Goal: Task Accomplishment & Management: Manage account settings

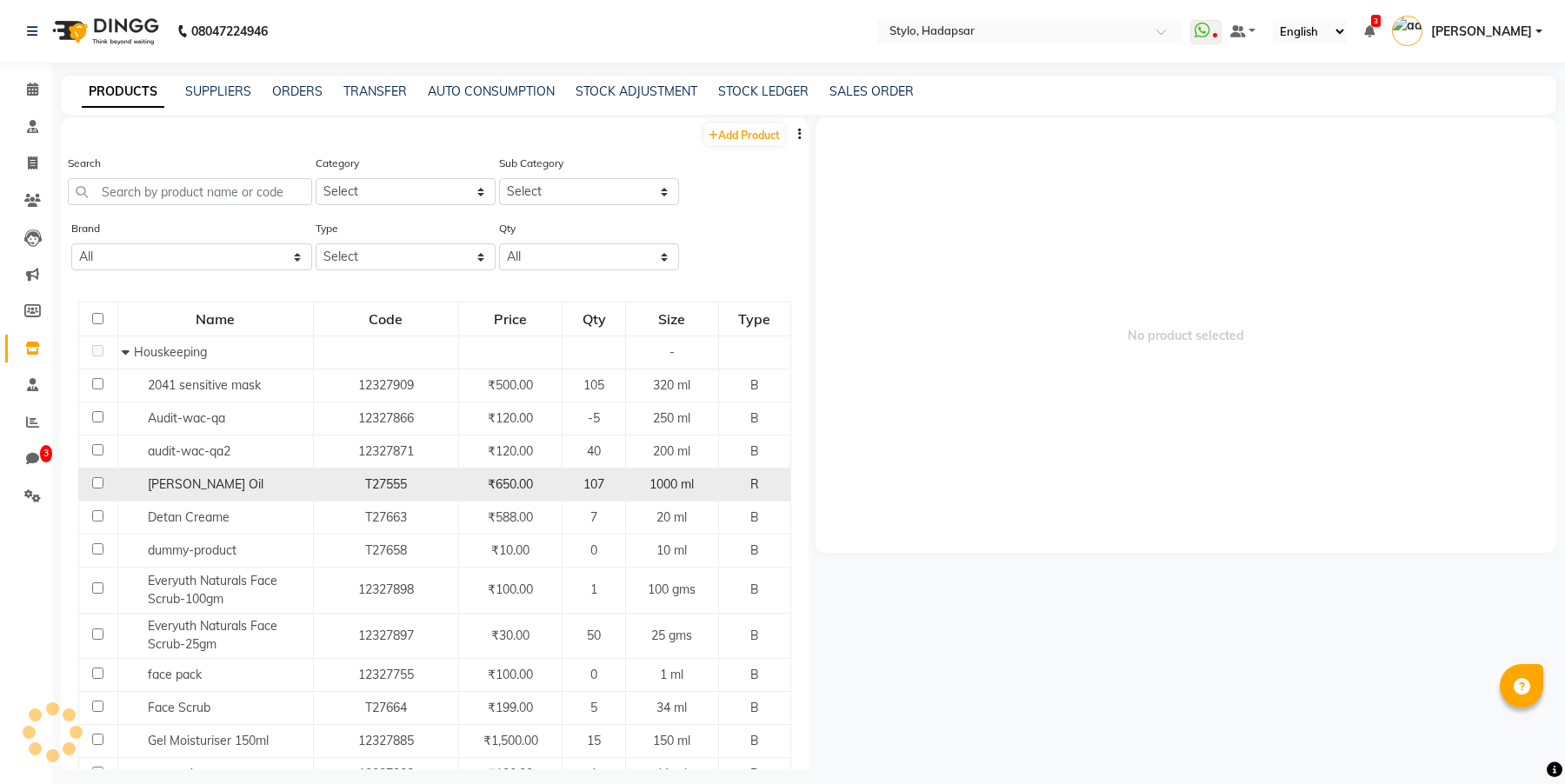
click at [162, 479] on span "[PERSON_NAME] Oil" at bounding box center [205, 484] width 116 height 16
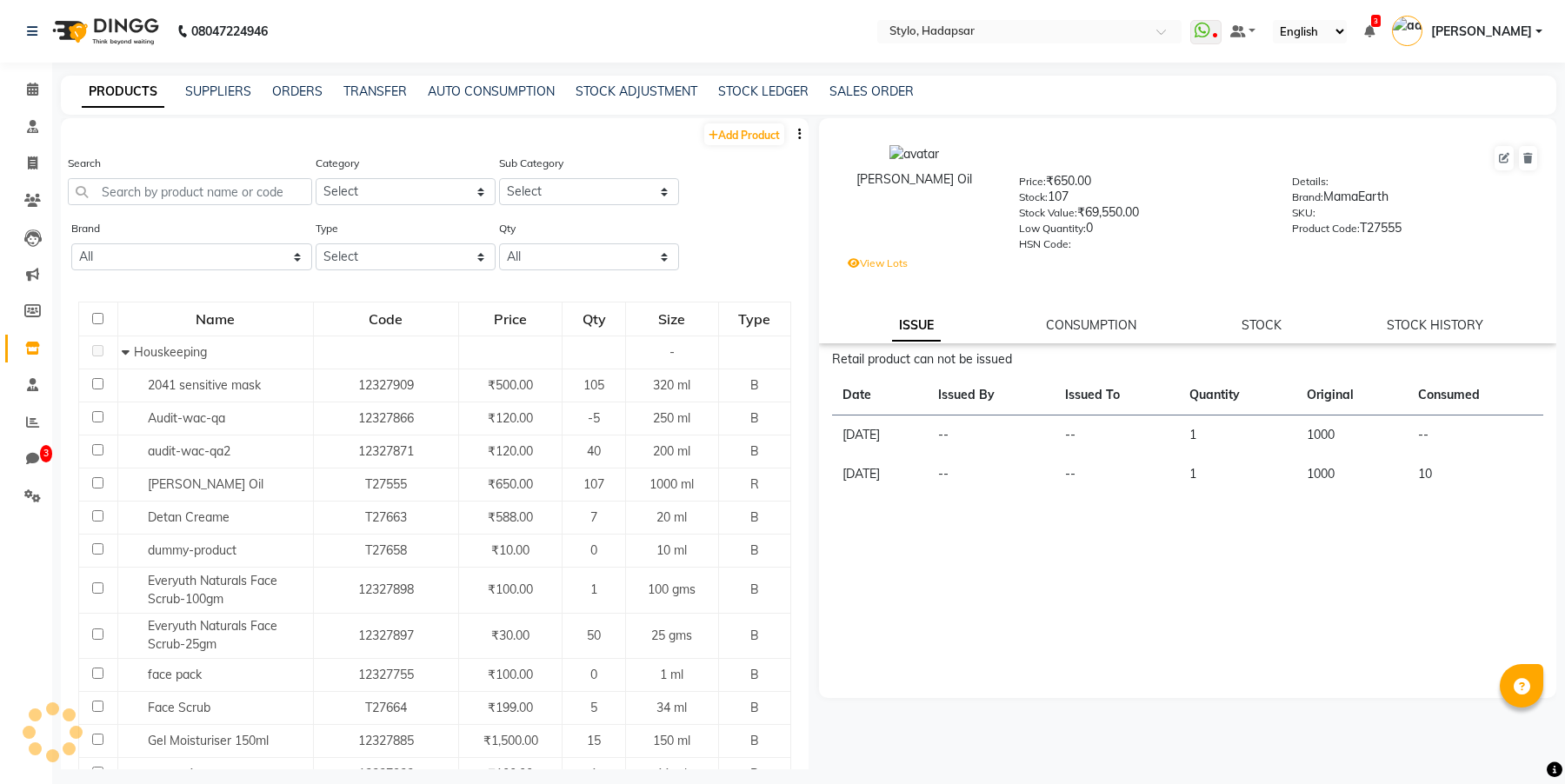
click at [1402, 339] on div "[PERSON_NAME] Oil Price: ₹650.00 Stock: 107 Stock Value: ₹69,550.00 Low Quantit…" at bounding box center [1188, 231] width 738 height 225
click at [1415, 333] on link "STOCK HISTORY" at bounding box center [1435, 325] width 96 height 16
click at [1416, 328] on link "STOCK HISTORY" at bounding box center [1435, 325] width 96 height 16
select select "all"
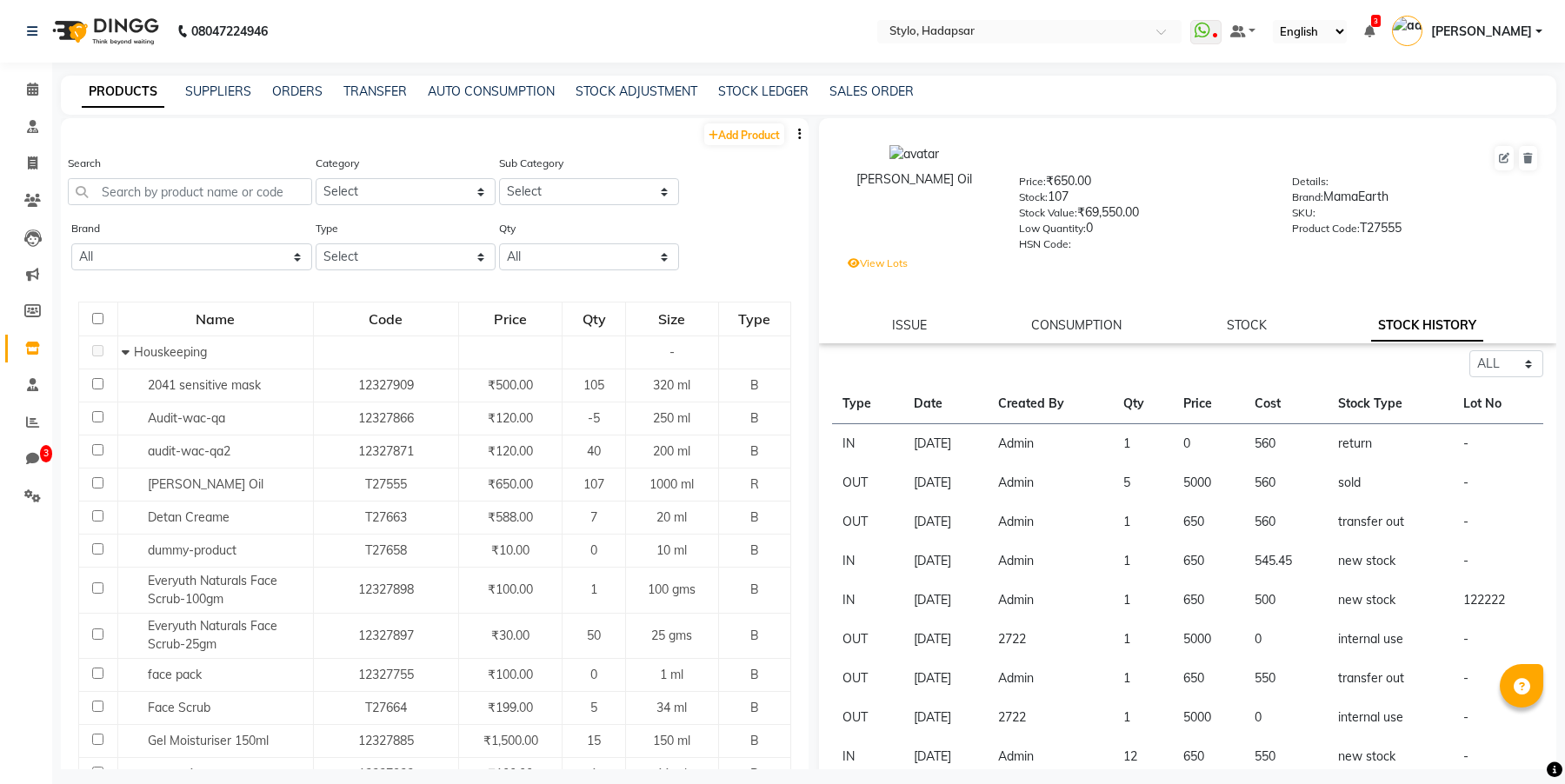
drag, startPoint x: 1037, startPoint y: 540, endPoint x: 1074, endPoint y: 540, distance: 37.0
click at [1074, 590] on td "2722" at bounding box center [1050, 639] width 126 height 39
click at [1251, 326] on link "STOCK" at bounding box center [1247, 325] width 40 height 16
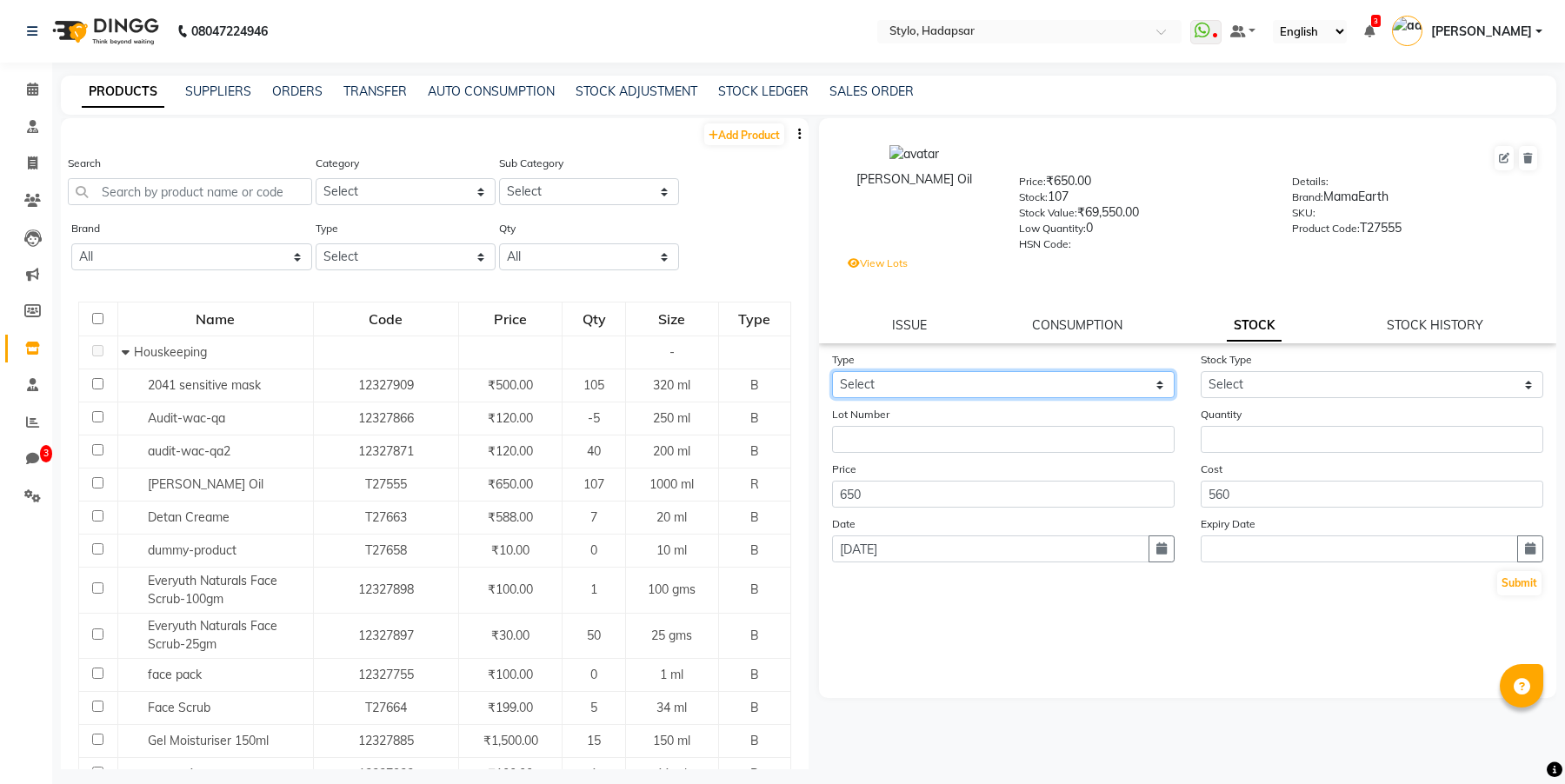
click at [1003, 384] on select "Select In Out" at bounding box center [1003, 385] width 343 height 27
select select "in"
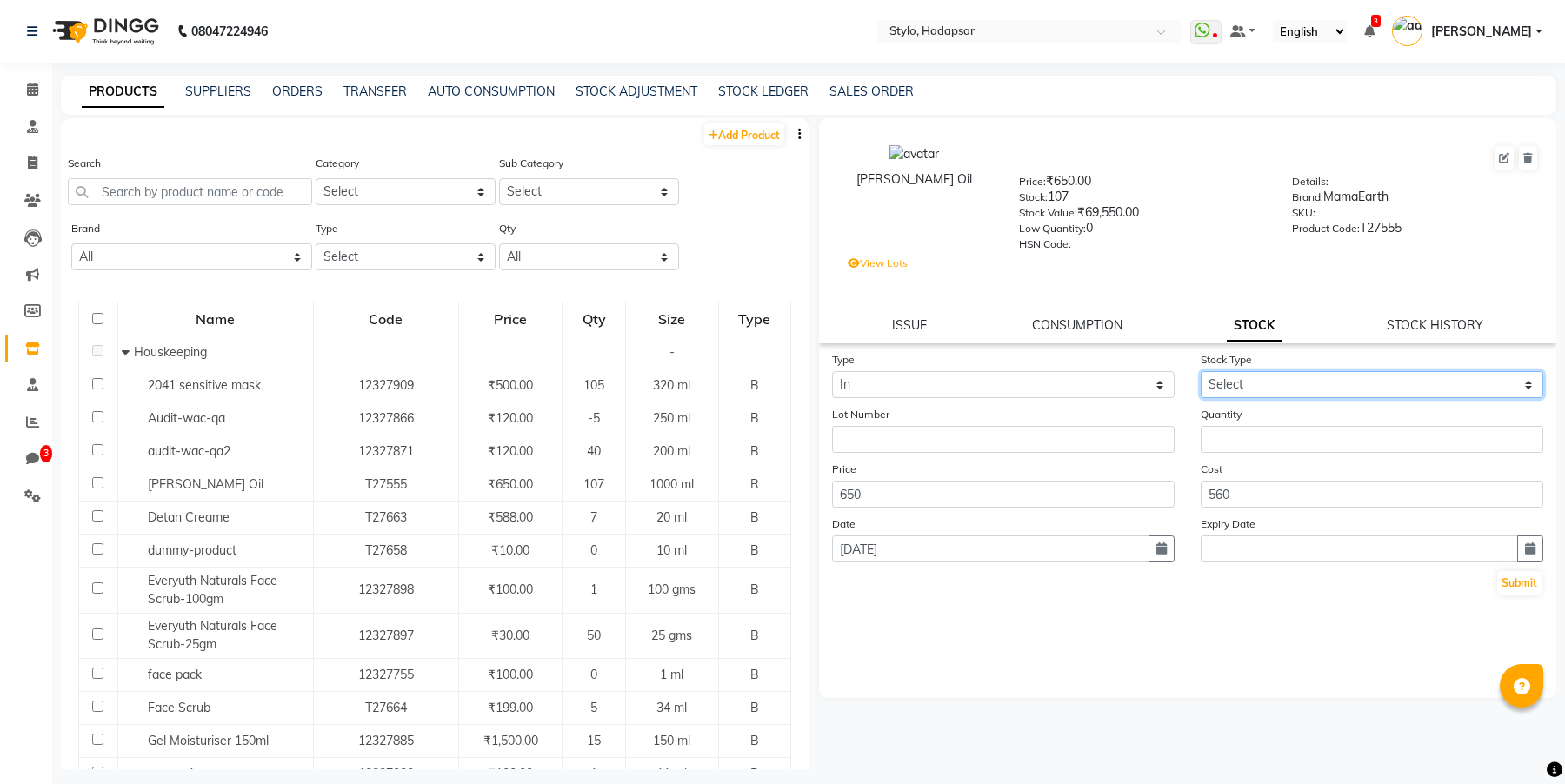
click at [1261, 374] on select "Select New Stock Adjustment Return Other" at bounding box center [1372, 385] width 343 height 27
select select "new stock"
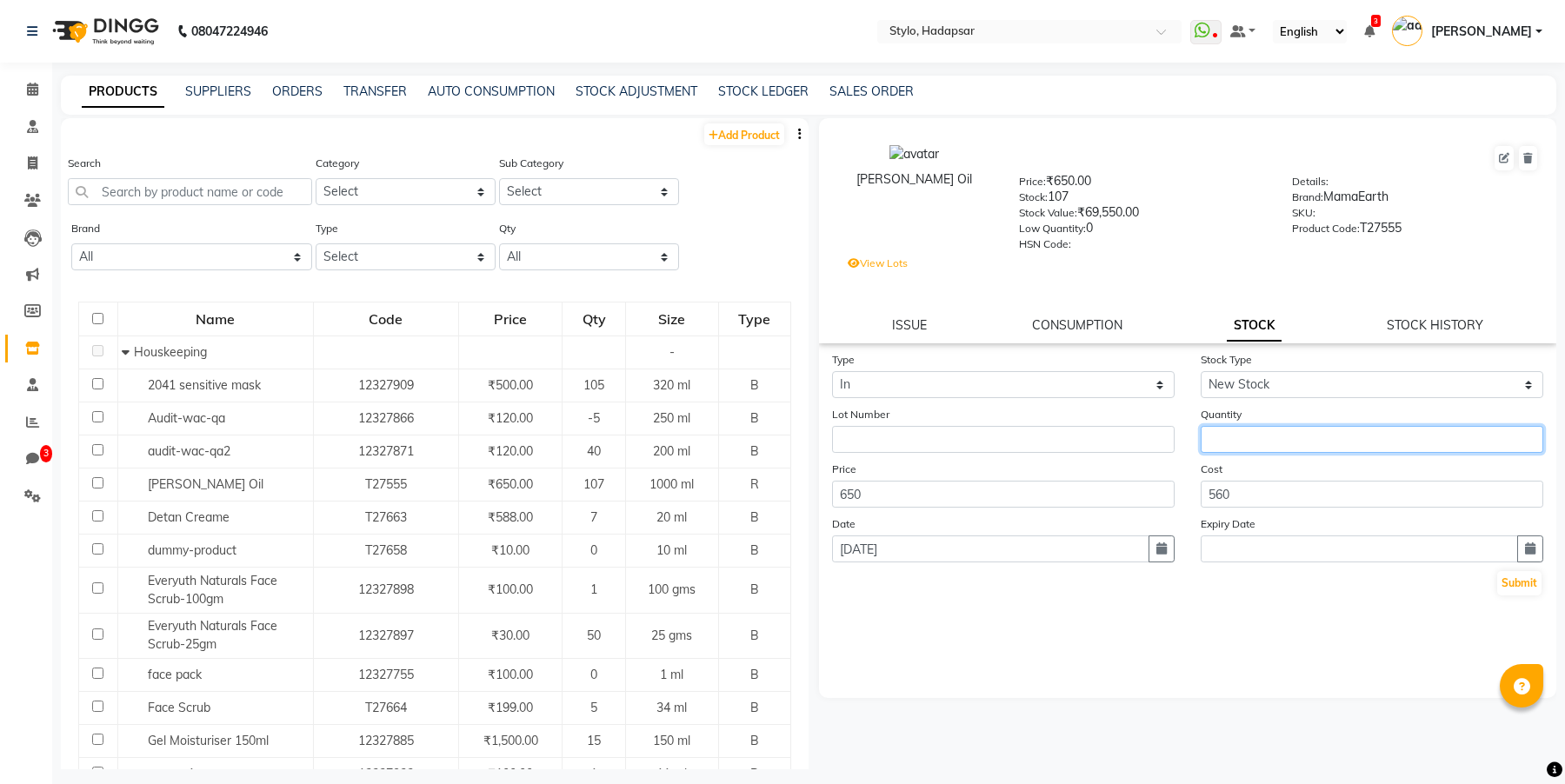
click at [1237, 437] on input "number" at bounding box center [1372, 440] width 343 height 27
type input "2"
click at [1515, 590] on button "Submit" at bounding box center [1520, 583] width 45 height 24
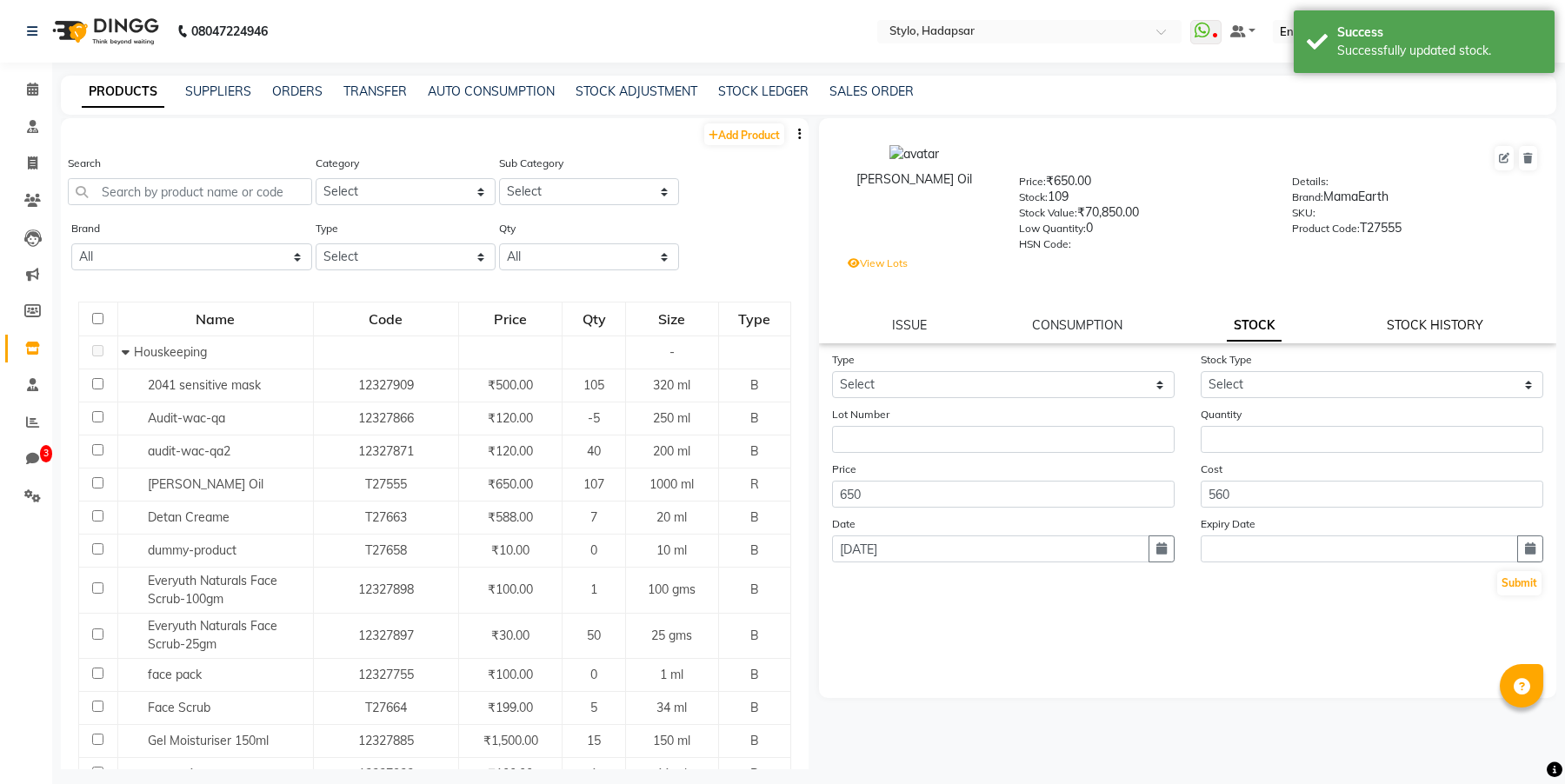
click at [1434, 323] on link "STOCK HISTORY" at bounding box center [1435, 325] width 96 height 16
select select "all"
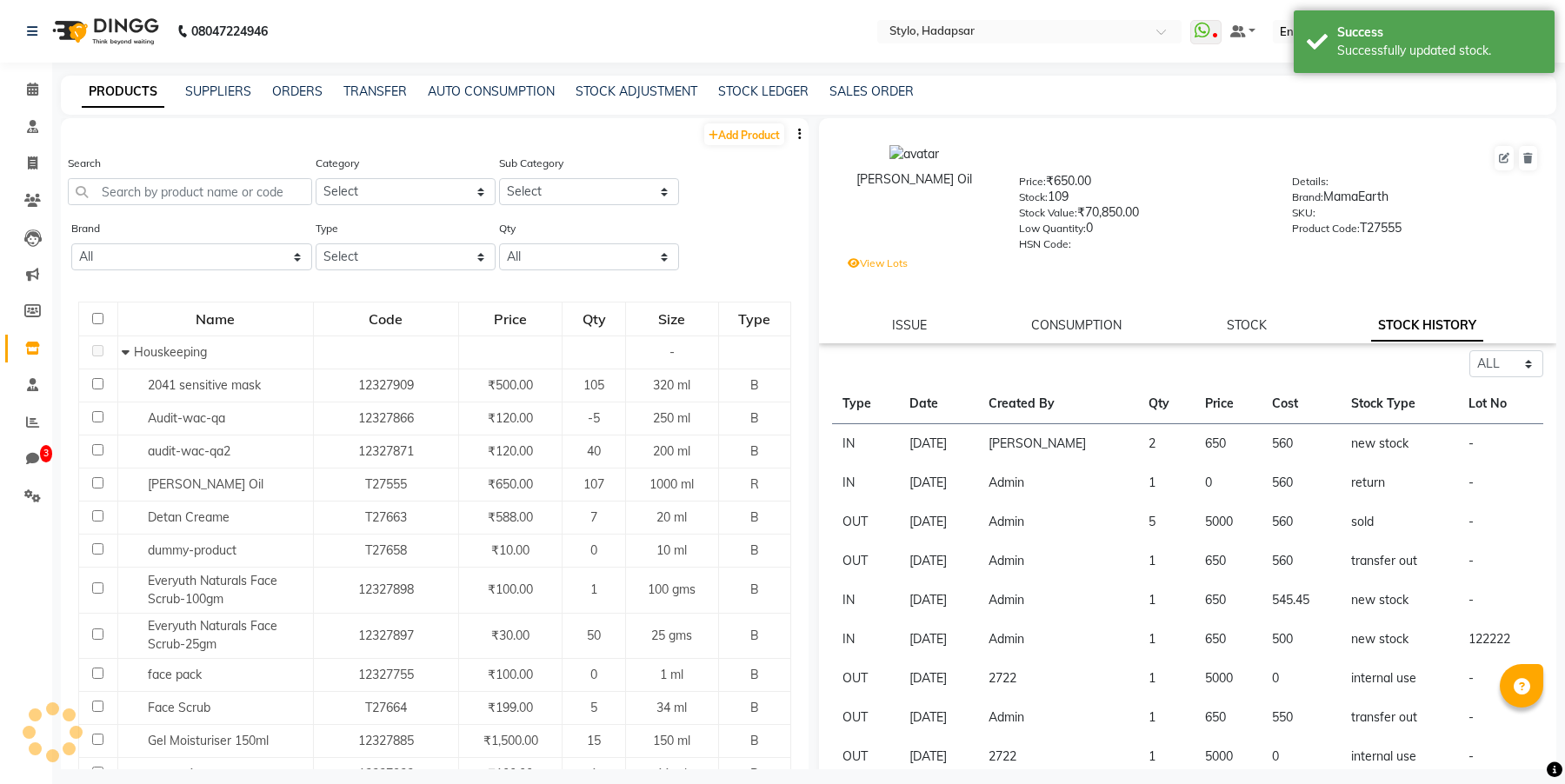
drag, startPoint x: 1032, startPoint y: 443, endPoint x: 1125, endPoint y: 445, distance: 93.0
click at [1125, 445] on td "[PERSON_NAME]" at bounding box center [1058, 444] width 160 height 40
click at [1241, 331] on link "STOCK" at bounding box center [1247, 325] width 40 height 16
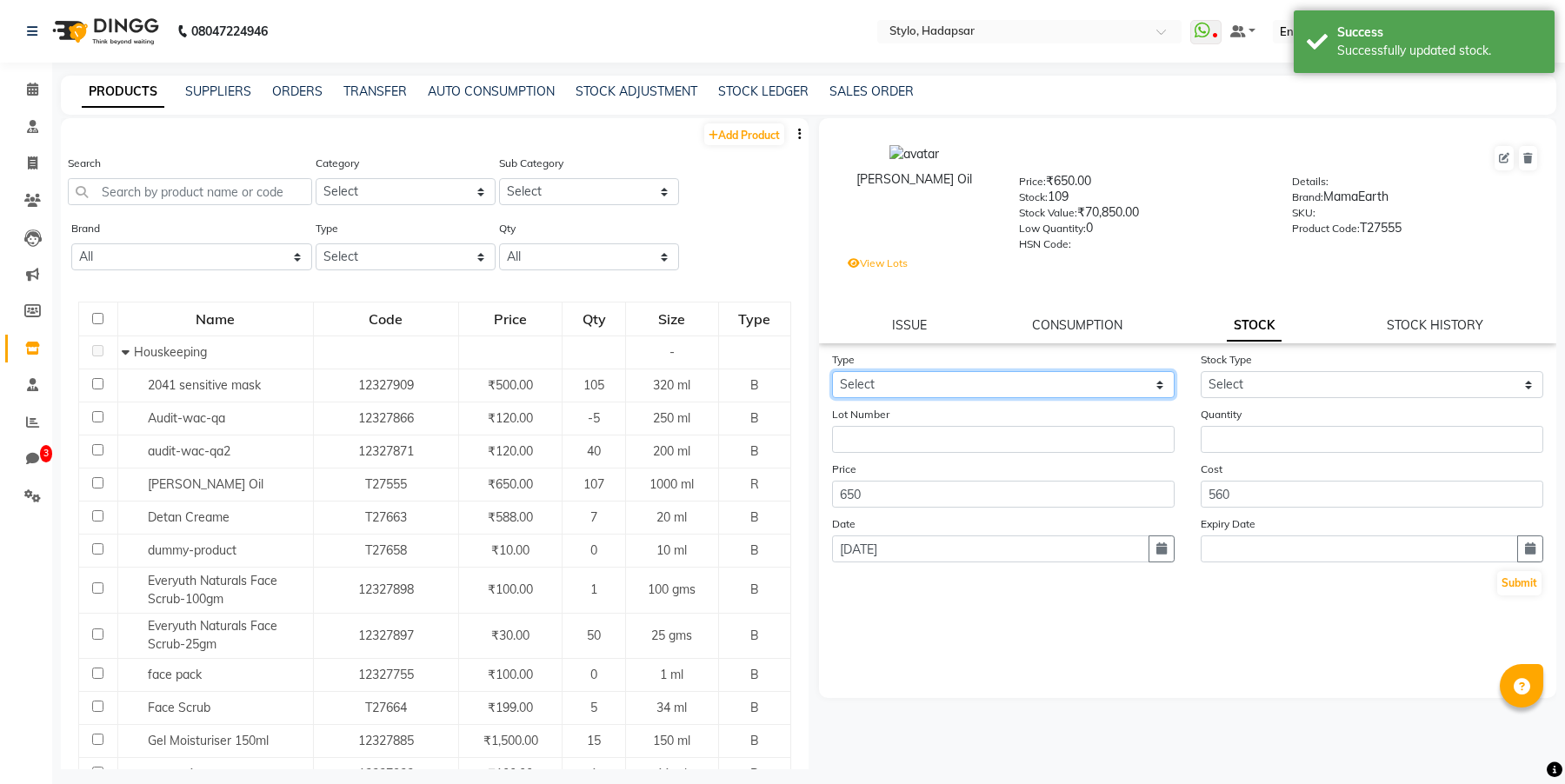
click at [960, 382] on select "Select In Out" at bounding box center [1003, 385] width 343 height 27
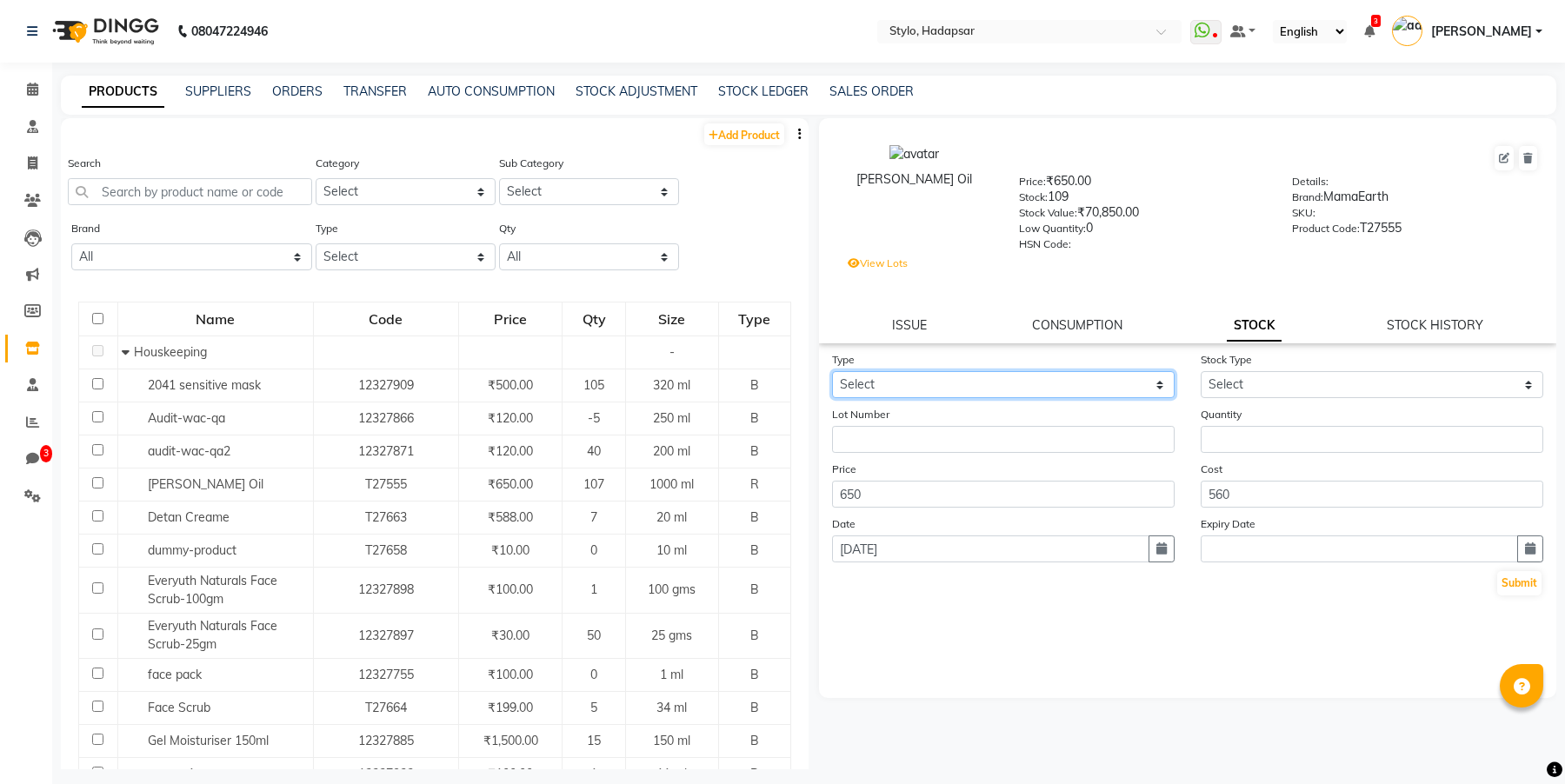
select select "out"
select select
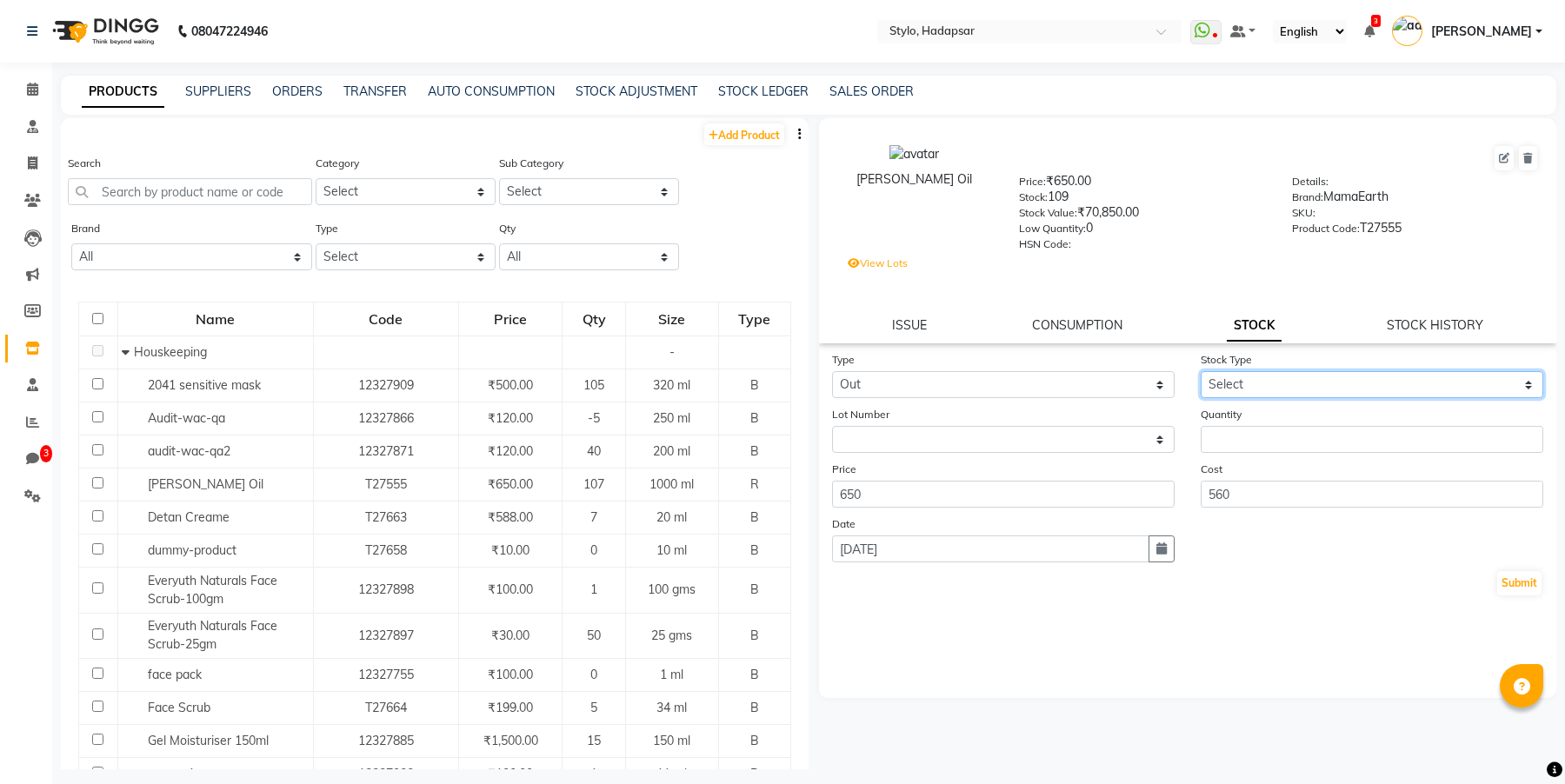
click at [1262, 382] on select "Select Internal Use Damaged Expired Adjustment Return Other" at bounding box center [1372, 385] width 343 height 27
select select "internal use"
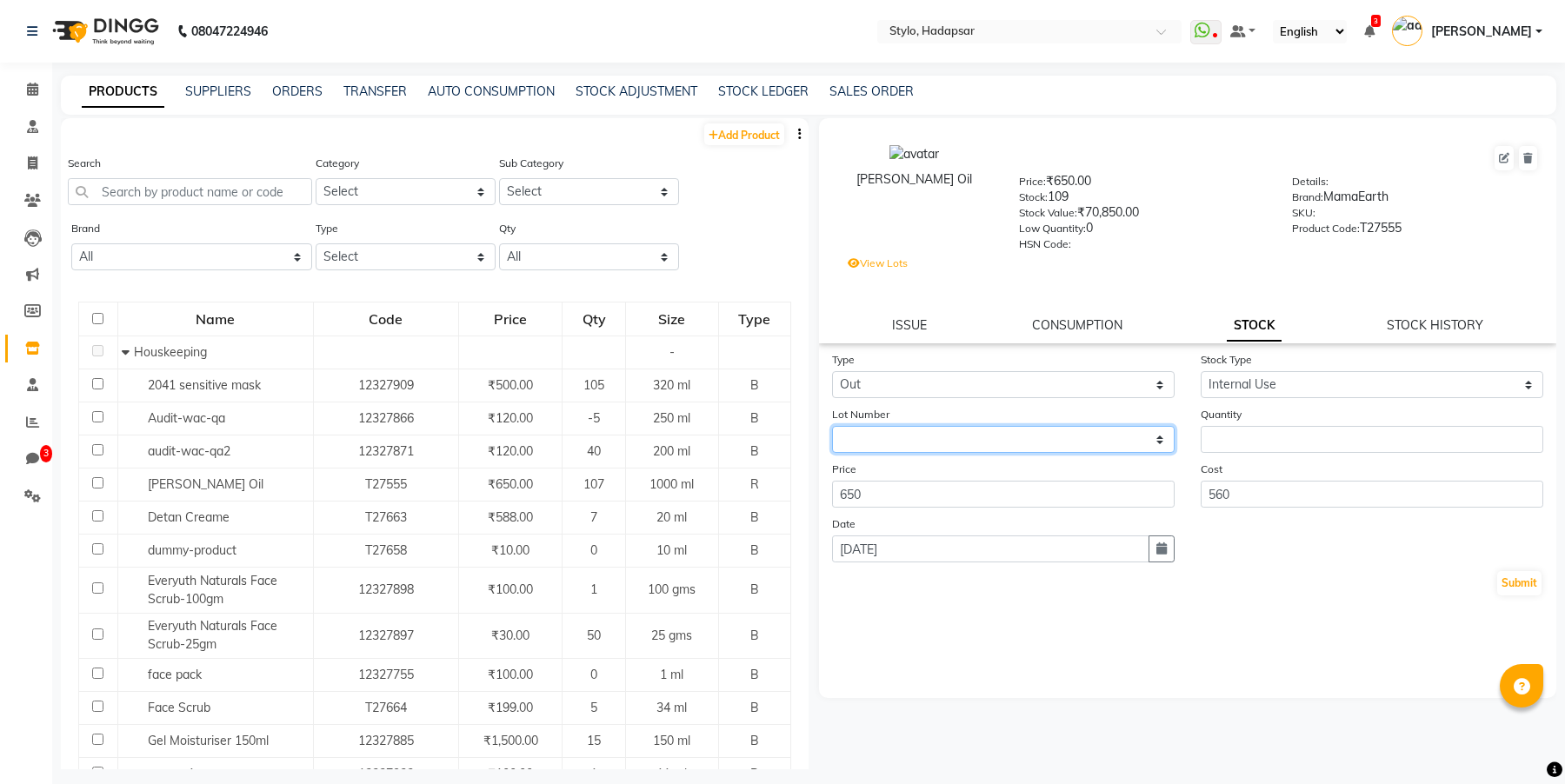
click at [1024, 453] on select "None / [DATE] 122222 /" at bounding box center [1003, 440] width 343 height 27
select select "2376"
type input "5000"
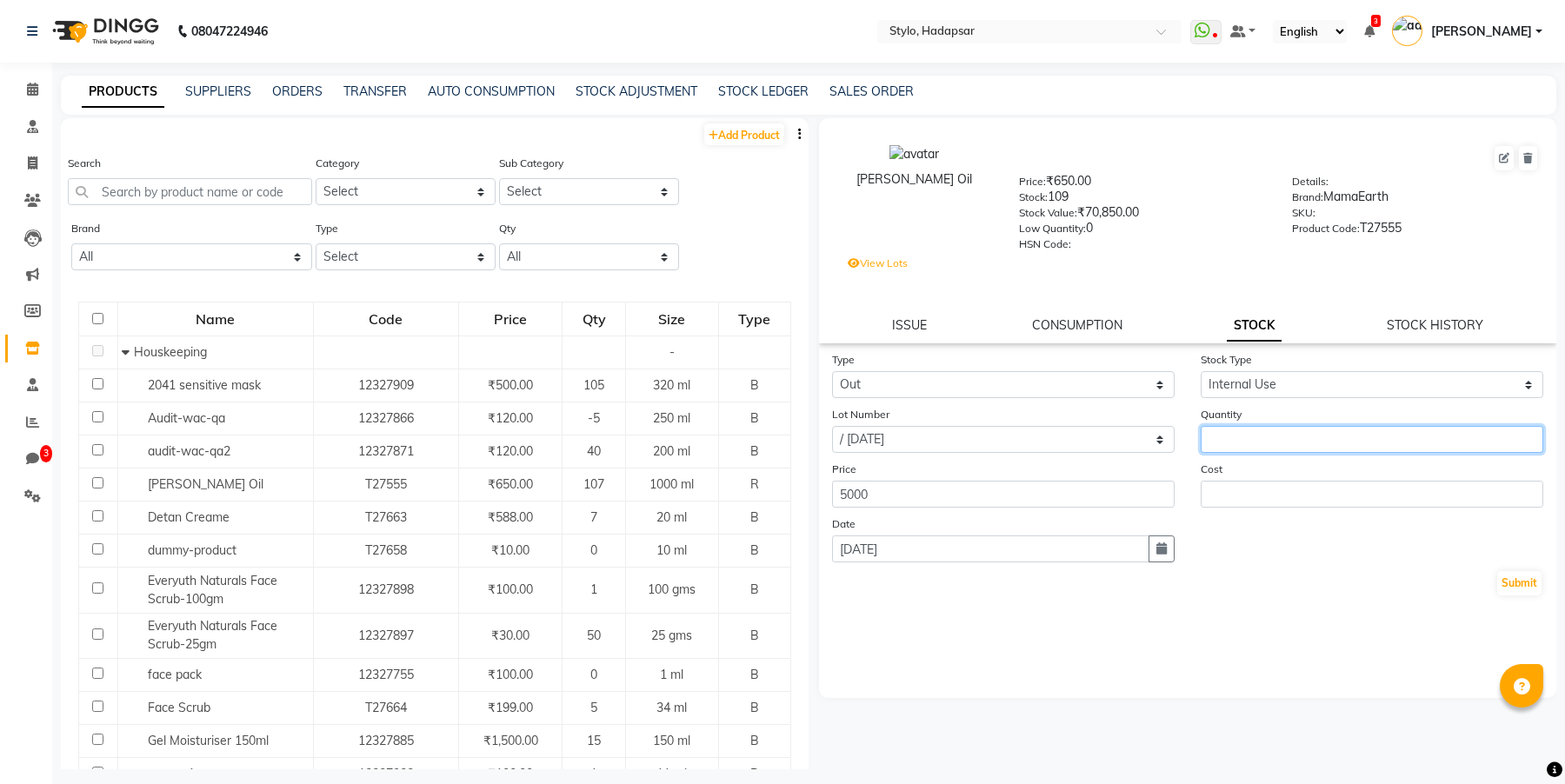
click at [1252, 448] on input "number" at bounding box center [1372, 440] width 343 height 27
type input "5"
click at [1527, 586] on button "Submit" at bounding box center [1520, 583] width 45 height 24
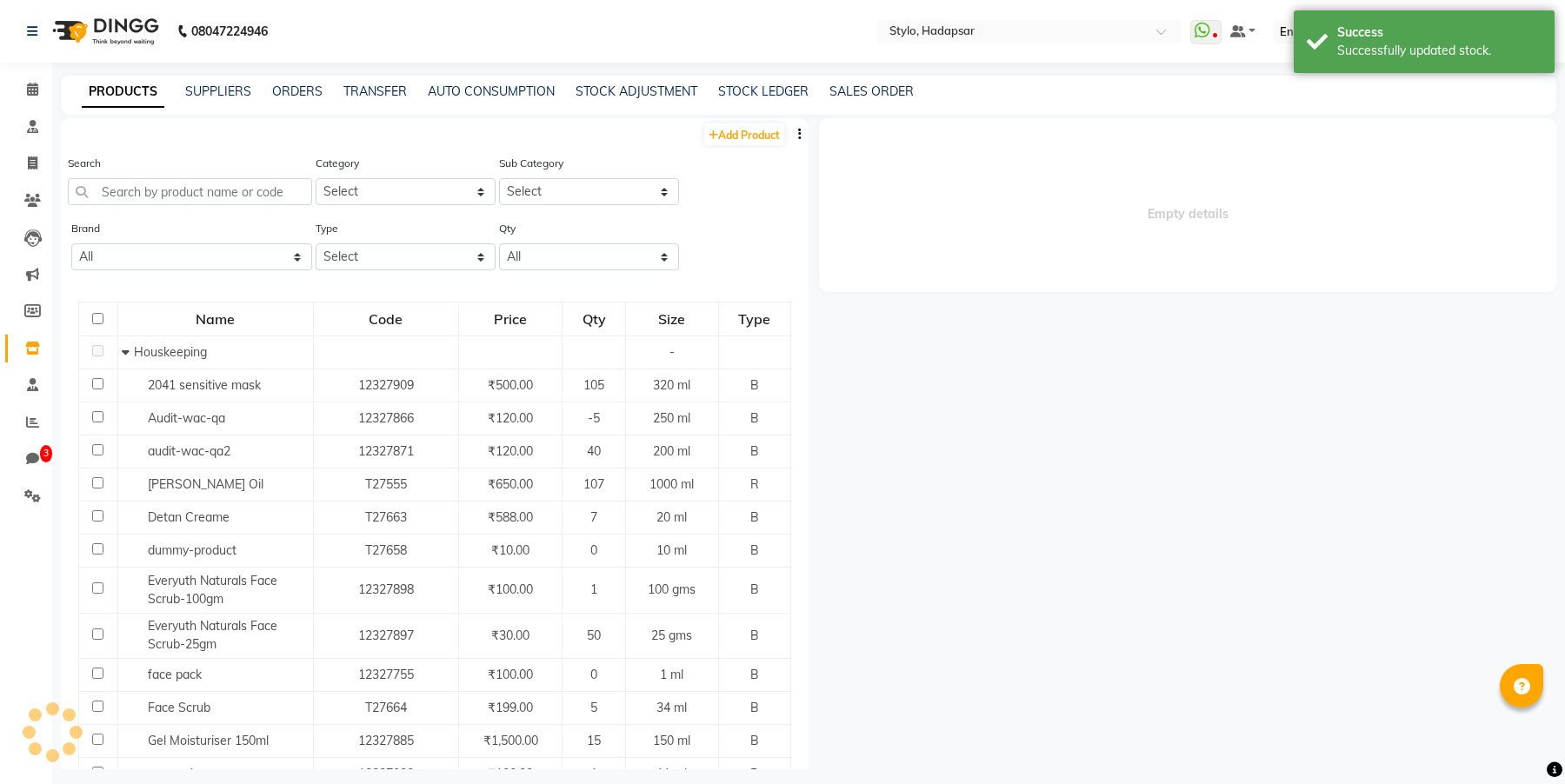
select select "2376"
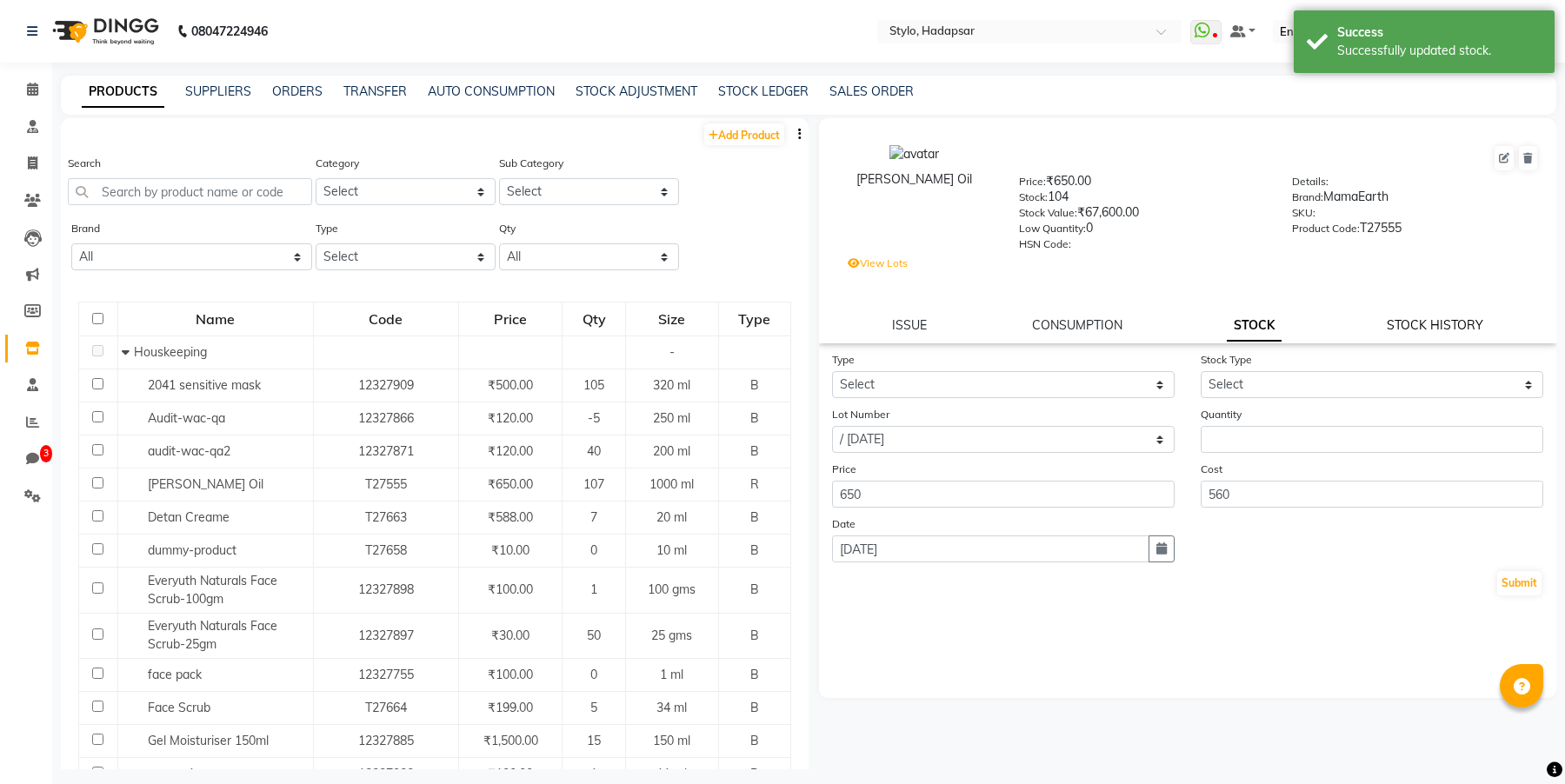
click at [1411, 330] on link "STOCK HISTORY" at bounding box center [1435, 325] width 96 height 16
select select "all"
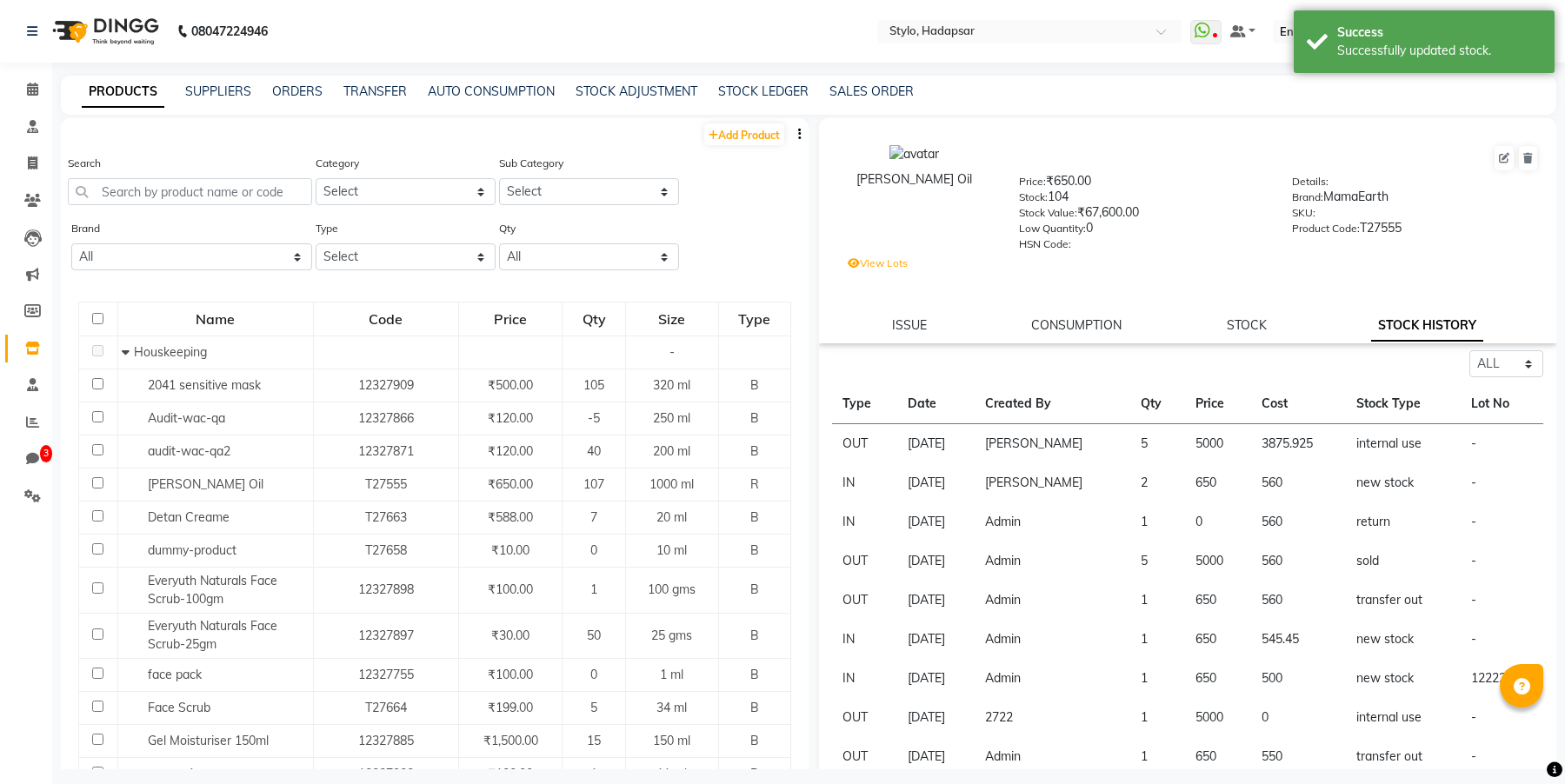
drag, startPoint x: 840, startPoint y: 438, endPoint x: 1476, endPoint y: 445, distance: 636.0
click at [1476, 445] on tr "OUT [DATE] aadi [PERSON_NAME] 5 5000 3875.925 internal use -" at bounding box center [1187, 444] width 711 height 40
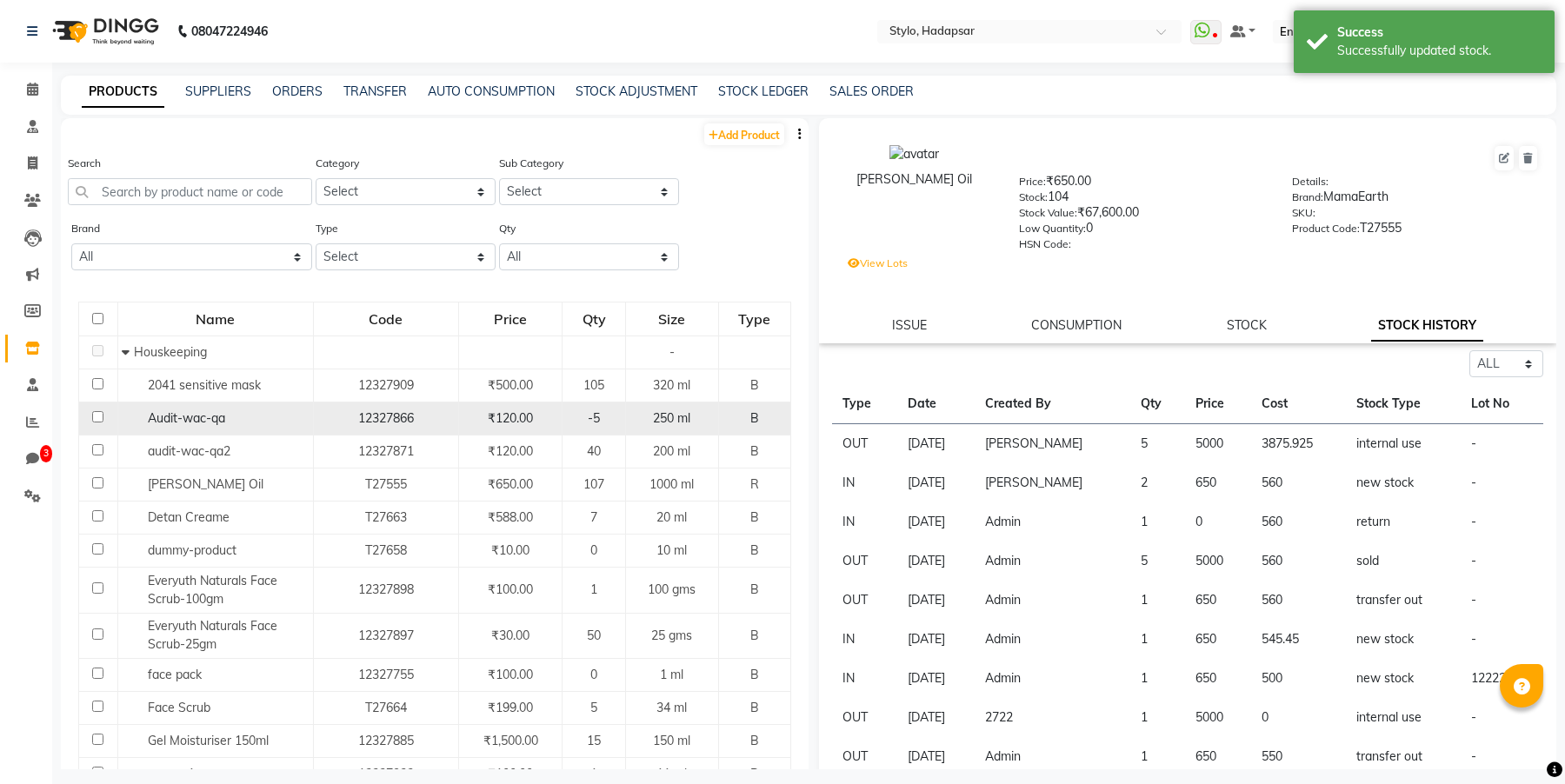
click at [176, 410] on span "Audit-wac-qa" at bounding box center [187, 418] width 78 height 16
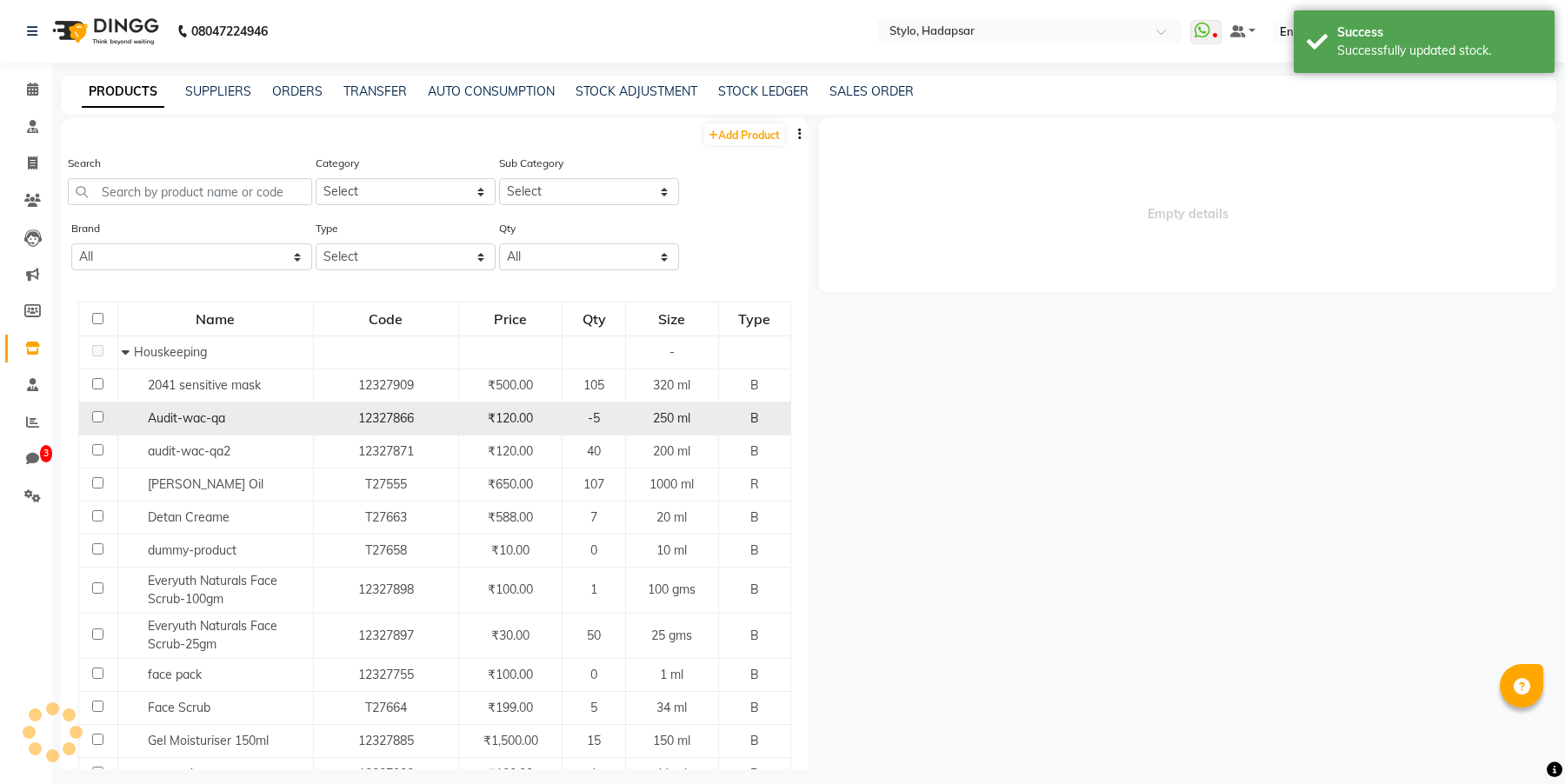
select select "all"
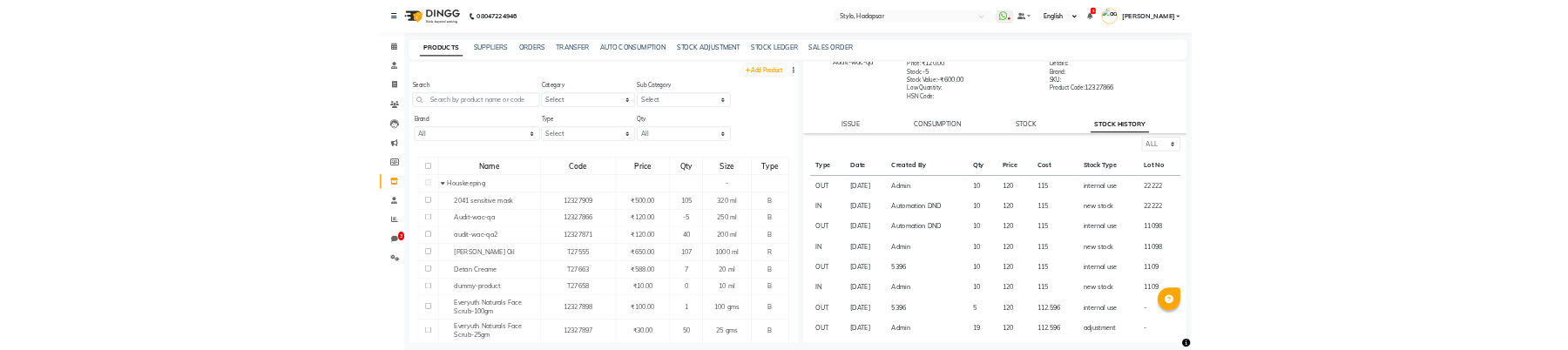
scroll to position [79, 0]
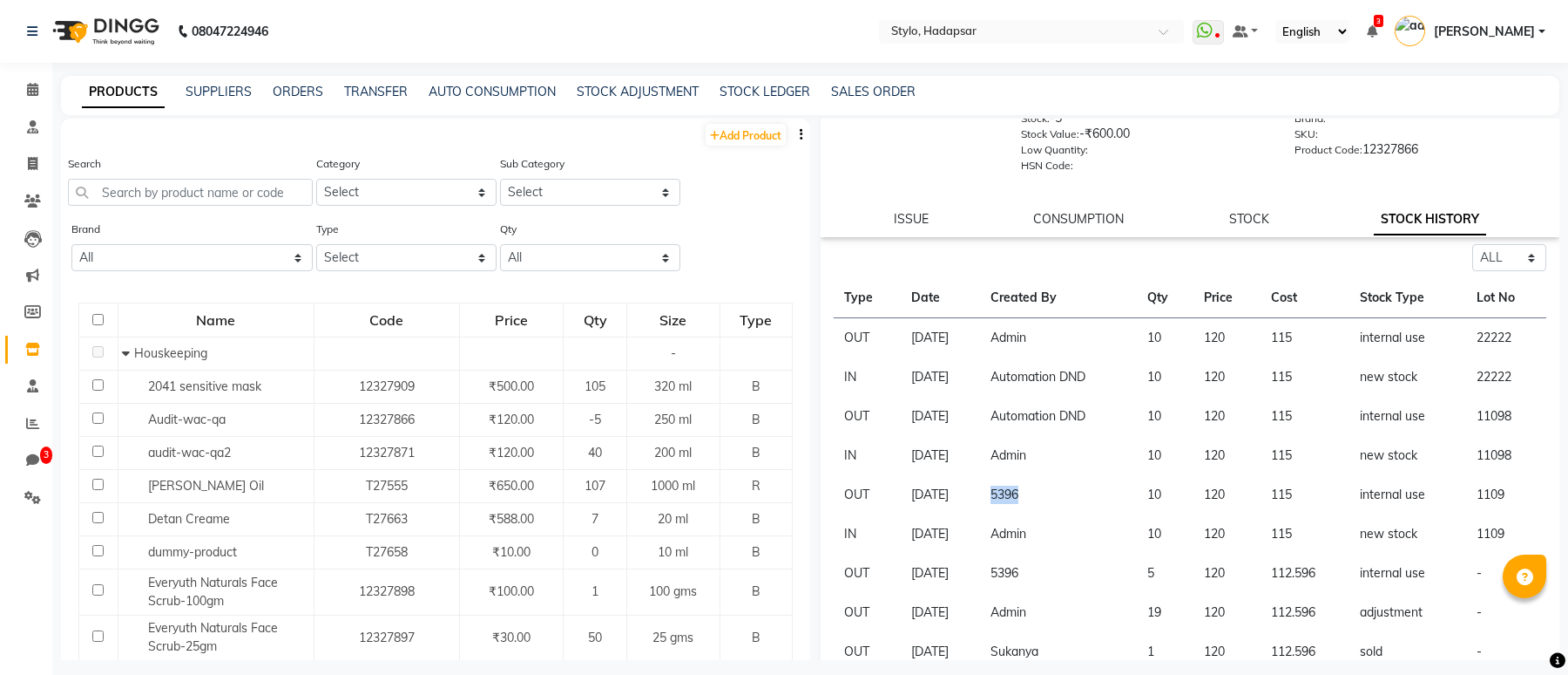
drag, startPoint x: 1024, startPoint y: 501, endPoint x: 1054, endPoint y: 487, distance: 33.1
click at [1054, 487] on td "5396" at bounding box center [1058, 495] width 157 height 39
copy td "5396"
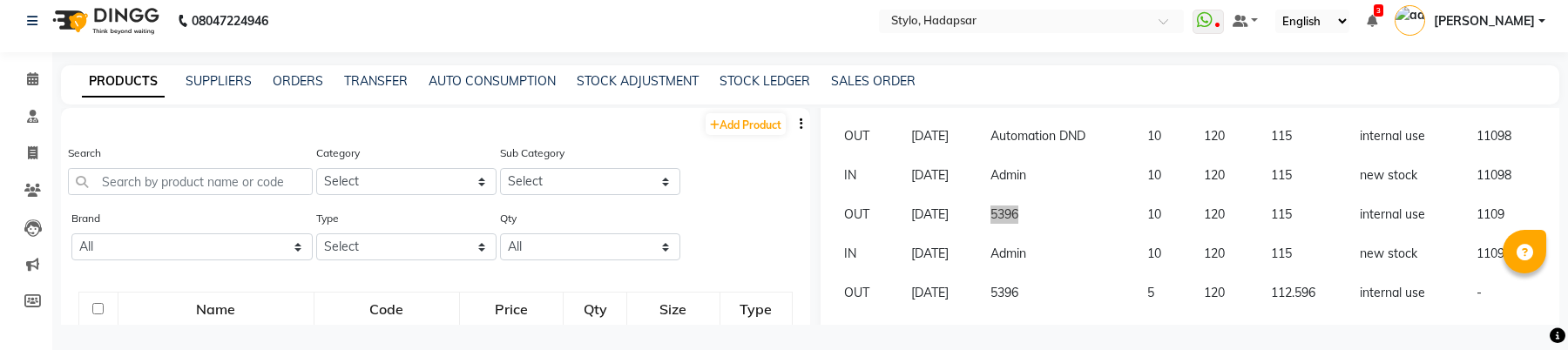
scroll to position [316, 0]
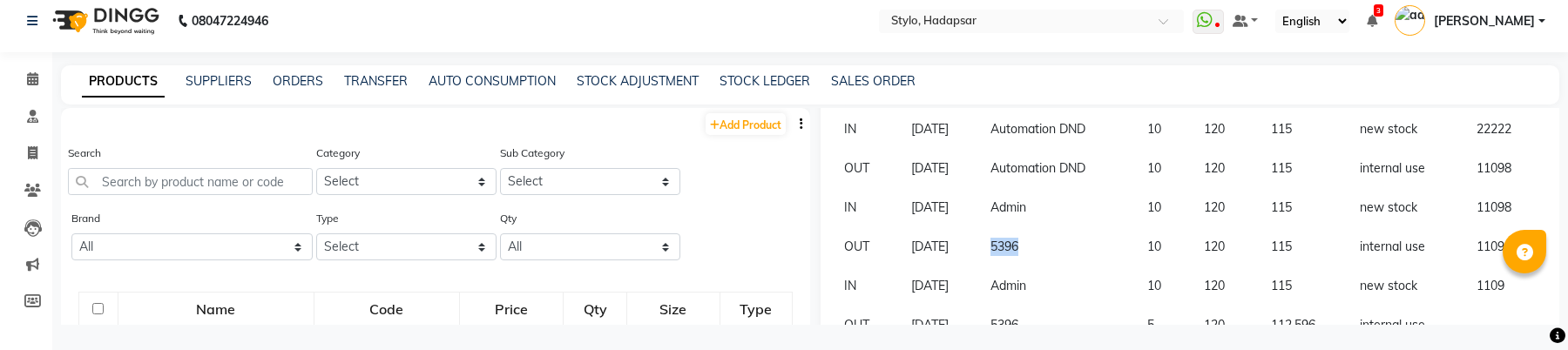
click at [1047, 253] on td "5396" at bounding box center [1058, 247] width 157 height 39
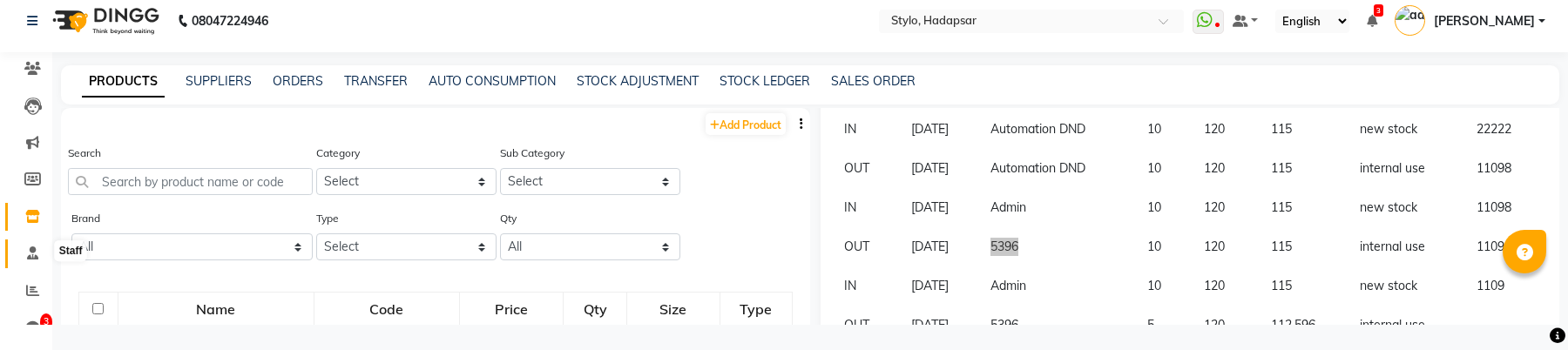
scroll to position [125, 0]
click at [27, 249] on icon at bounding box center [33, 250] width 12 height 13
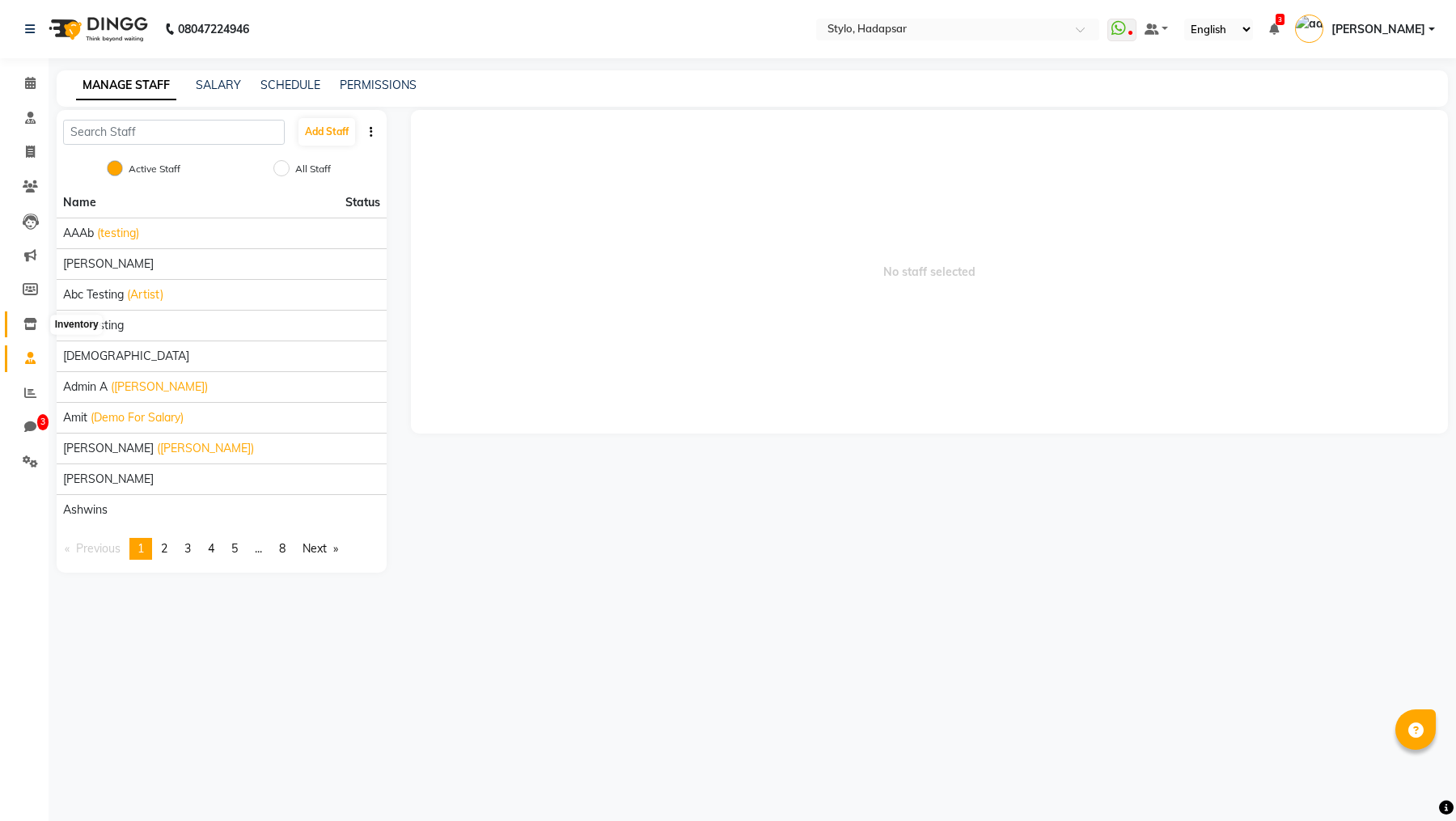
click at [17, 320] on span at bounding box center [30, 324] width 28 height 19
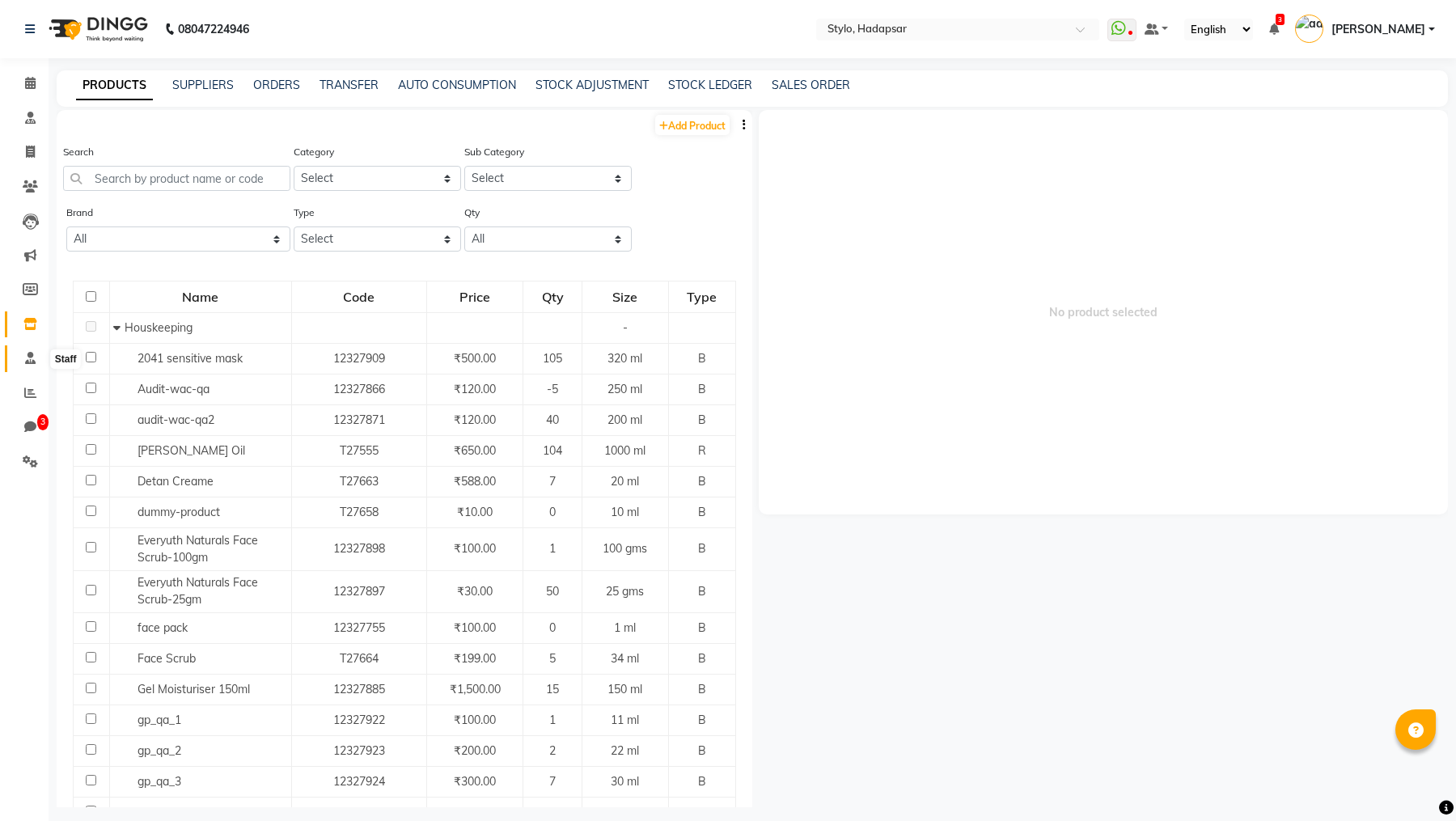
click at [31, 363] on icon at bounding box center [31, 358] width 11 height 12
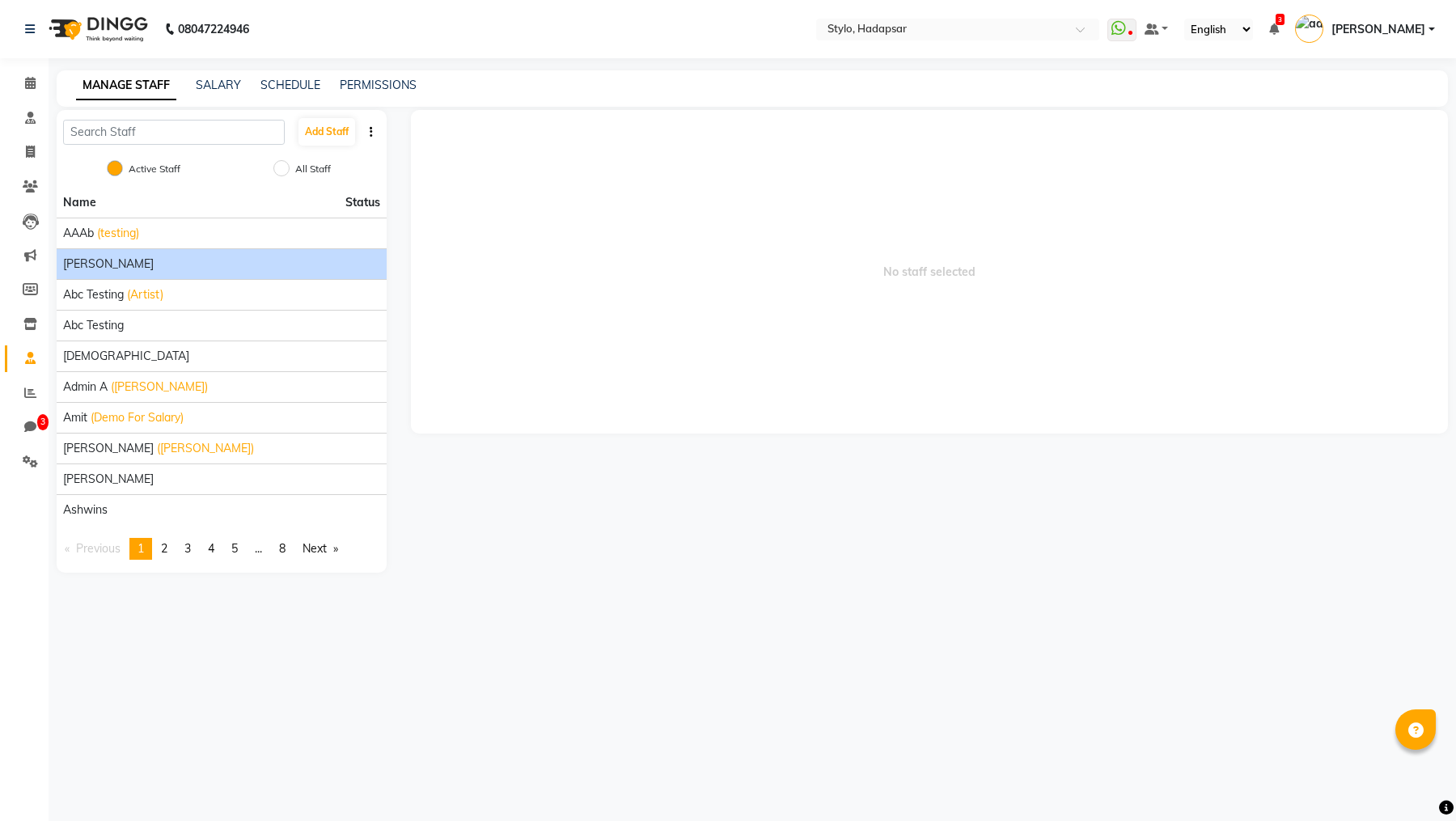
click at [102, 260] on span "[PERSON_NAME]" at bounding box center [109, 263] width 91 height 17
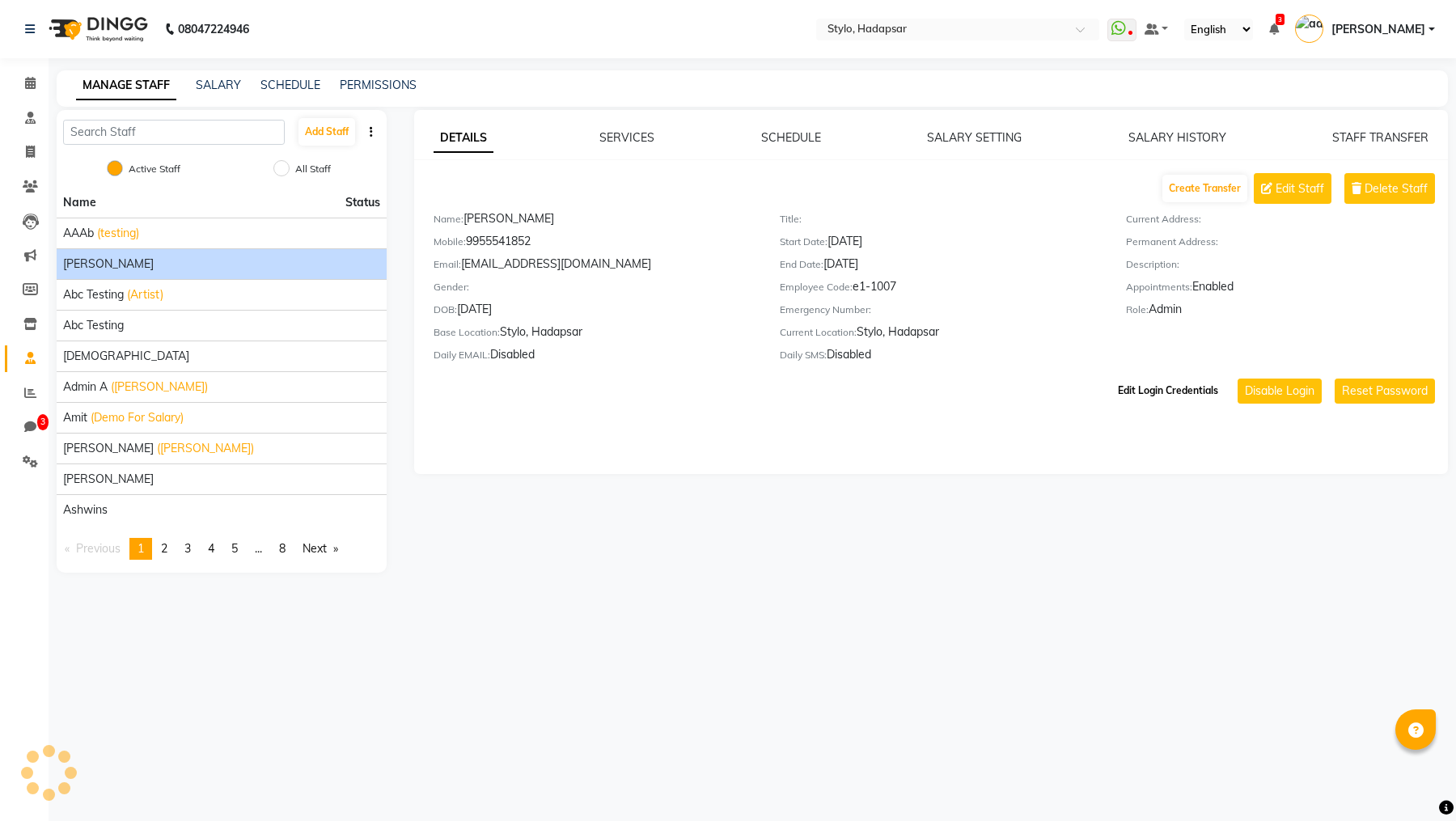
click at [1195, 393] on button "Edit Login Credentials" at bounding box center [1168, 390] width 113 height 27
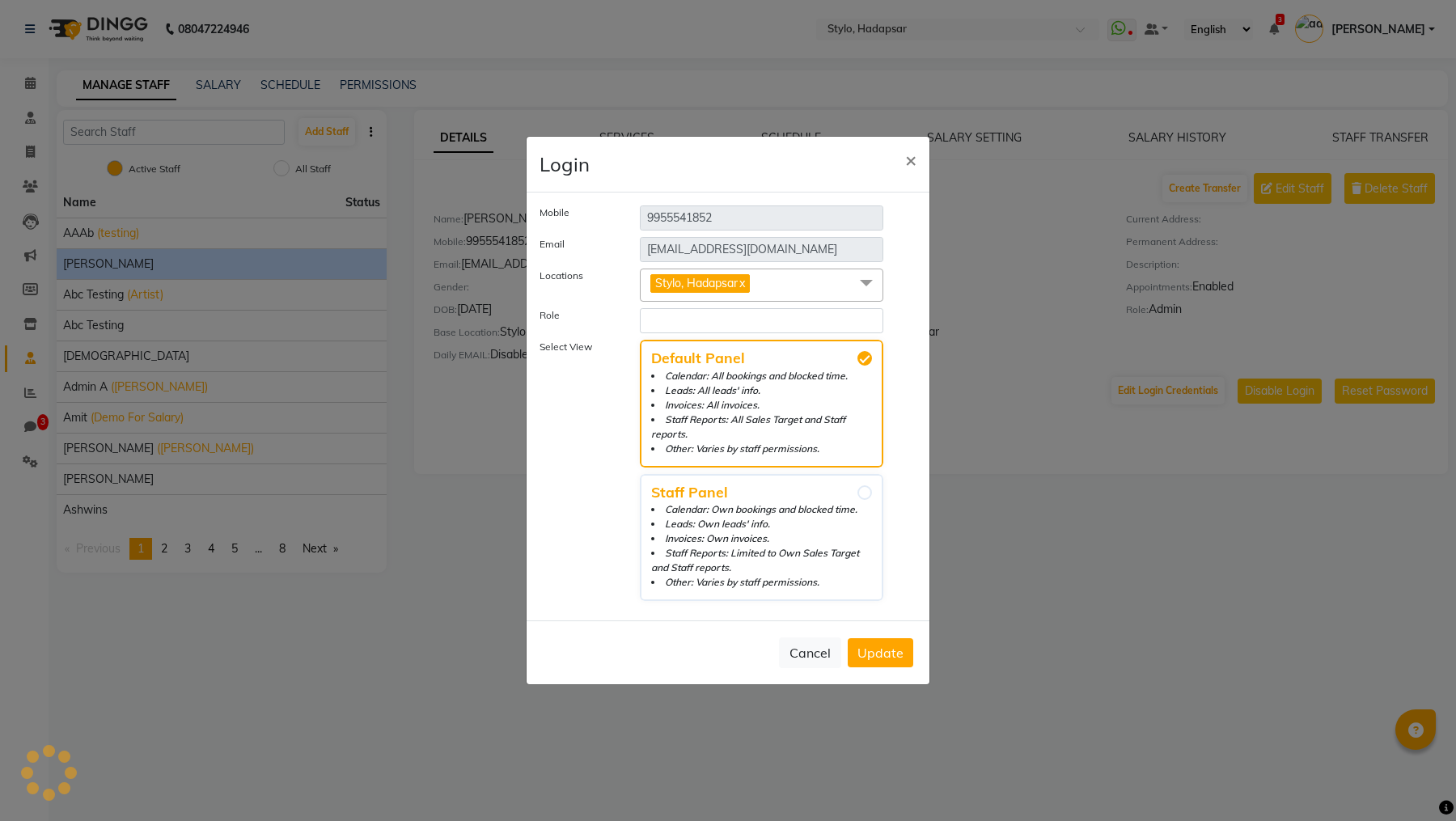
select select "1"
click at [816, 285] on span "Stylo, Hadapsar x" at bounding box center [762, 285] width 244 height 33
click at [862, 284] on span at bounding box center [867, 284] width 33 height 31
click at [913, 153] on span "×" at bounding box center [911, 159] width 12 height 24
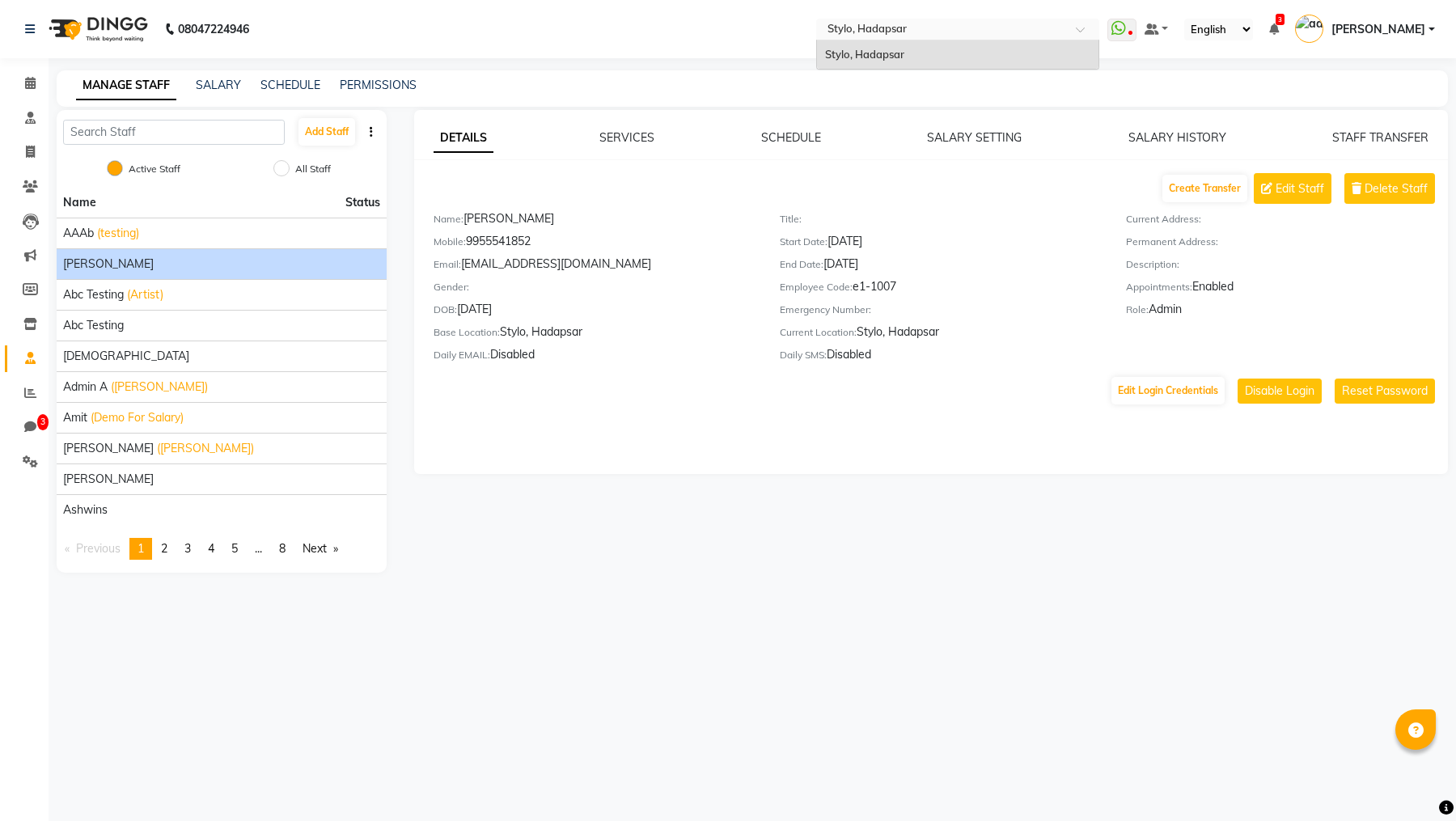
click at [938, 25] on input "text" at bounding box center [941, 31] width 235 height 16
click at [31, 318] on icon at bounding box center [30, 323] width 14 height 12
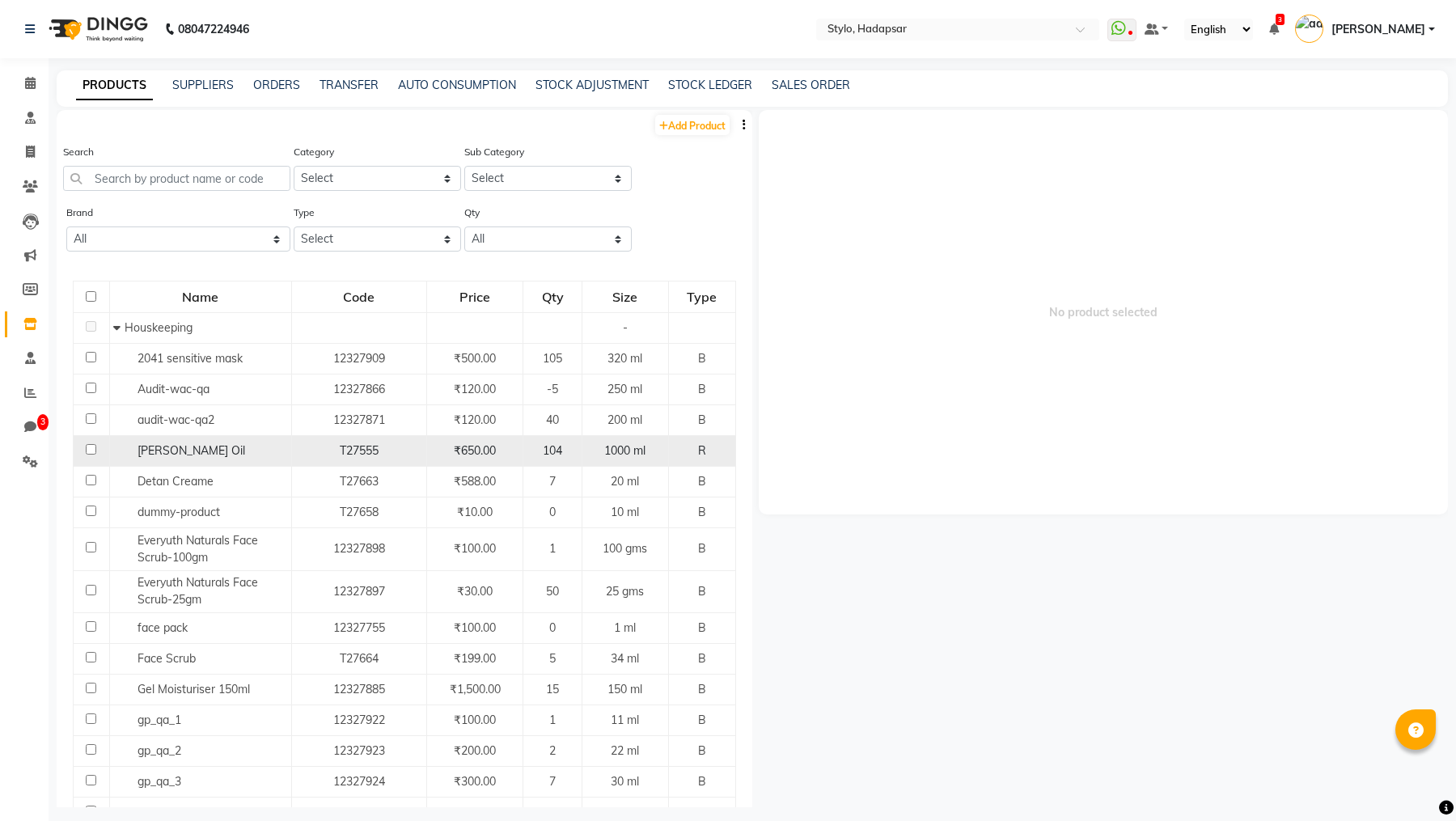
click at [167, 450] on span "[PERSON_NAME] Oil" at bounding box center [191, 451] width 108 height 14
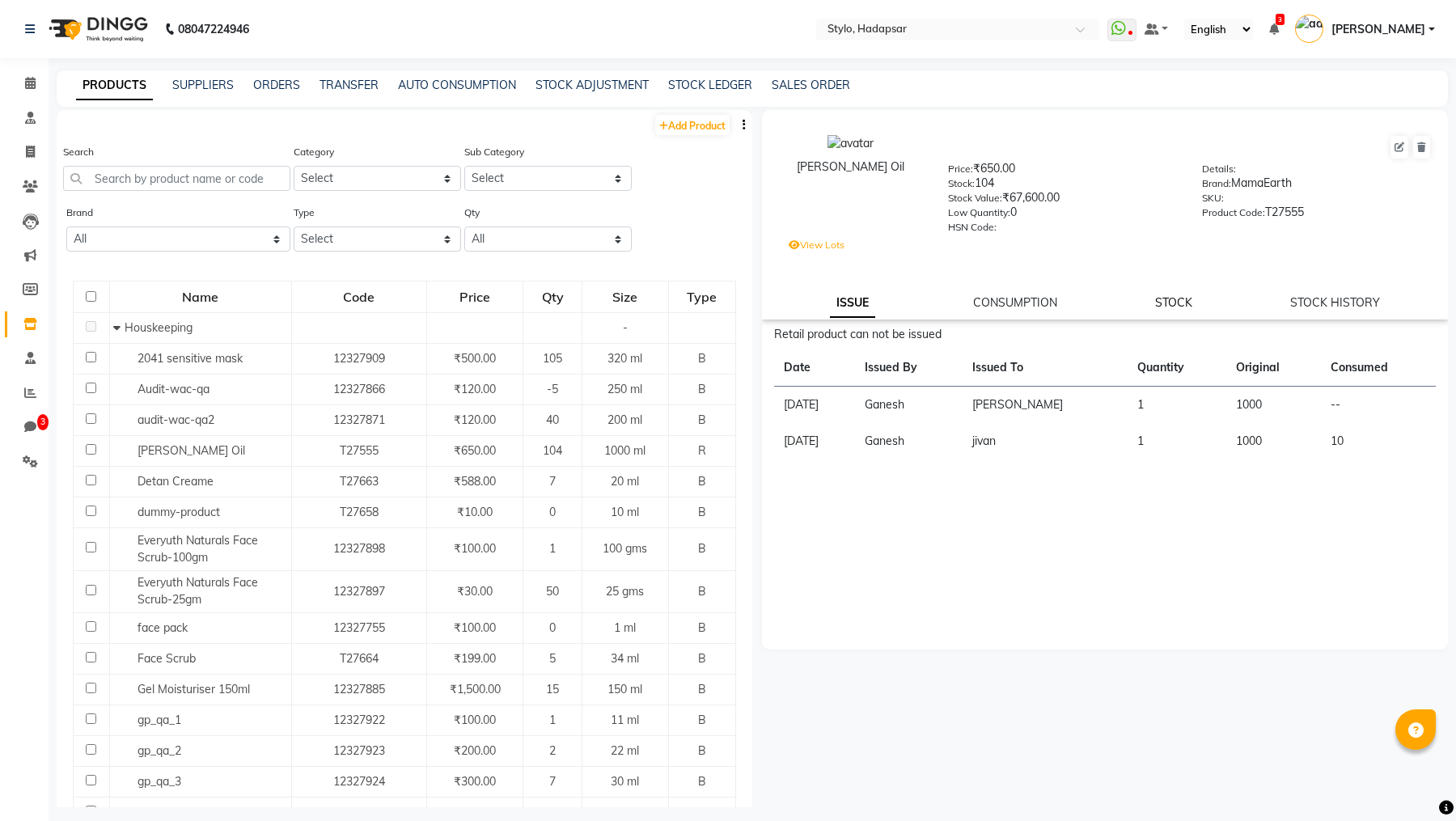
click at [1177, 302] on link "STOCK" at bounding box center [1173, 302] width 37 height 14
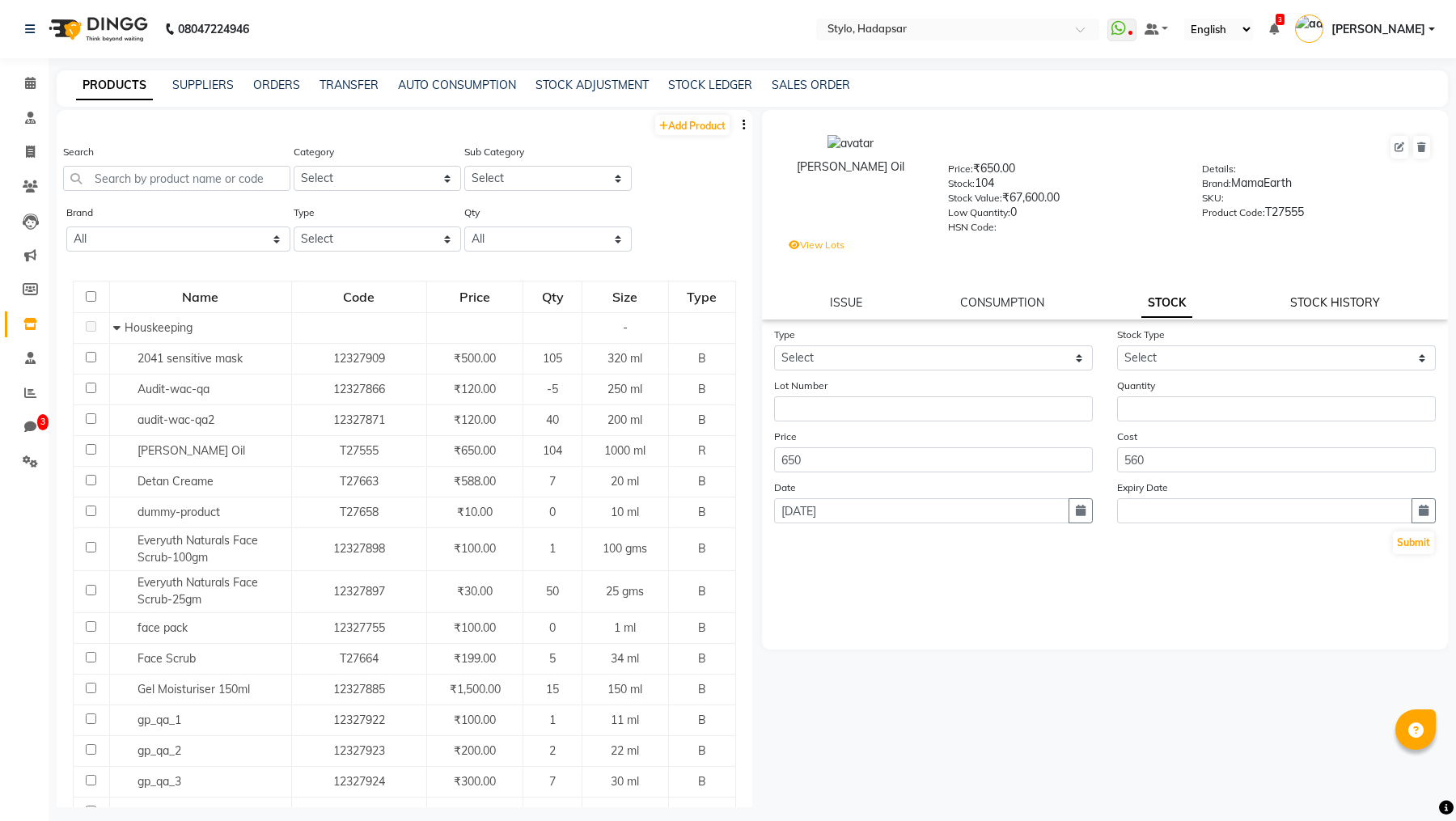
click at [1335, 308] on link "STOCK HISTORY" at bounding box center [1335, 302] width 90 height 14
select select "all"
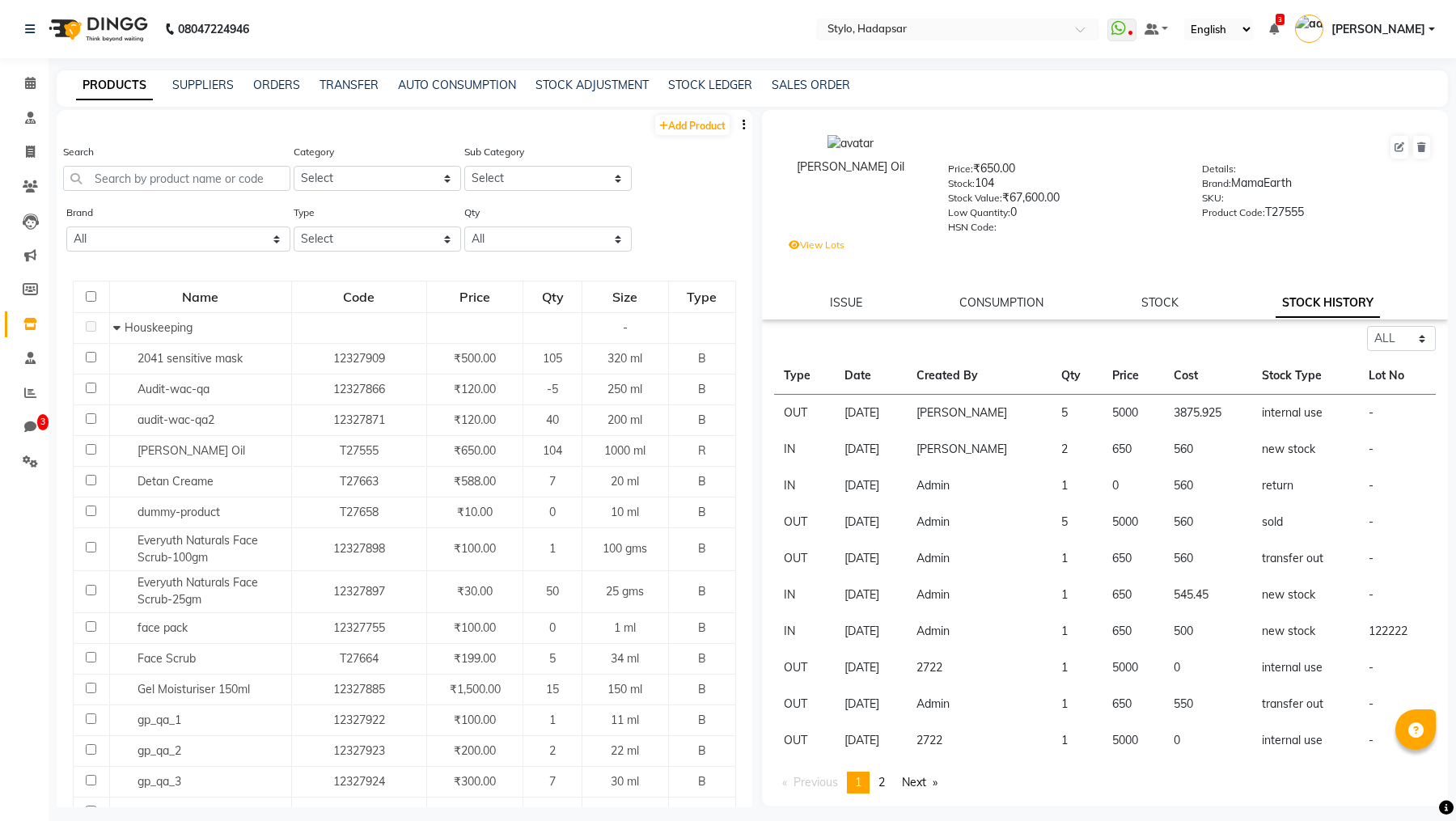
scroll to position [1, 0]
click at [964, 549] on td "2722" at bounding box center [980, 667] width 145 height 36
copy td "2722"
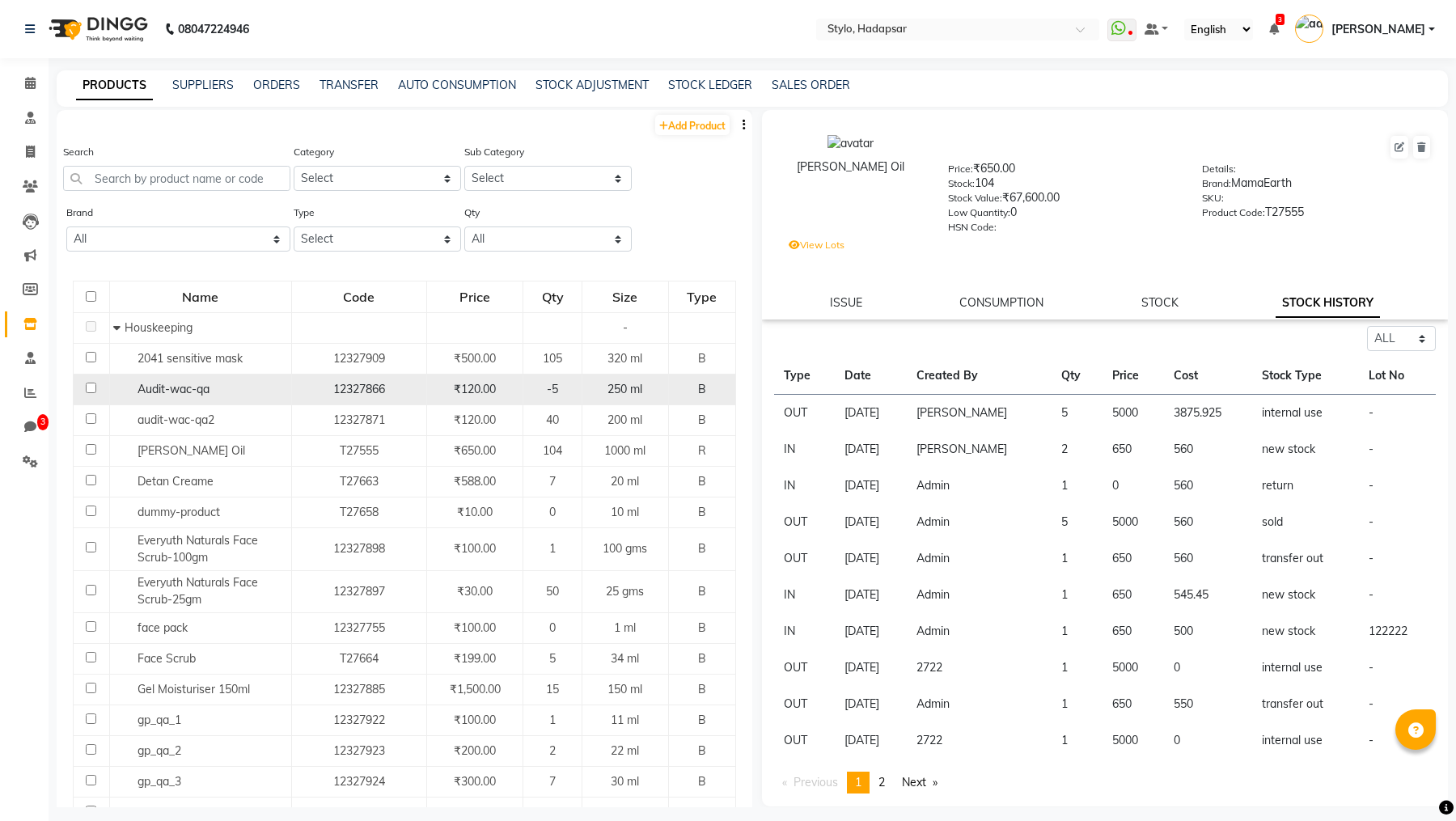
click at [165, 391] on span "Audit-wac-qa" at bounding box center [174, 389] width 72 height 14
select select "all"
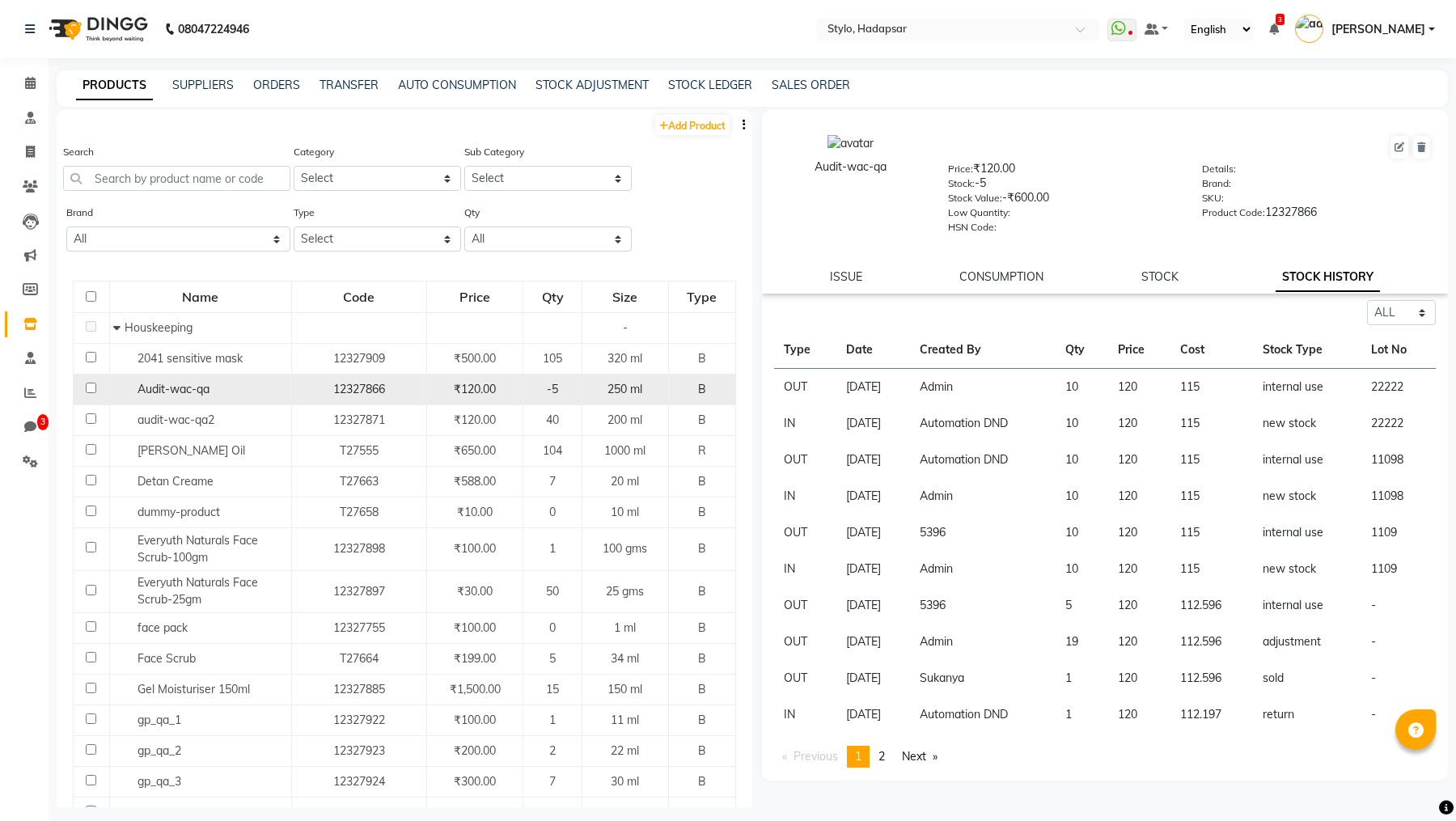
scroll to position [0, 0]
